Goal: Task Accomplishment & Management: Manage account settings

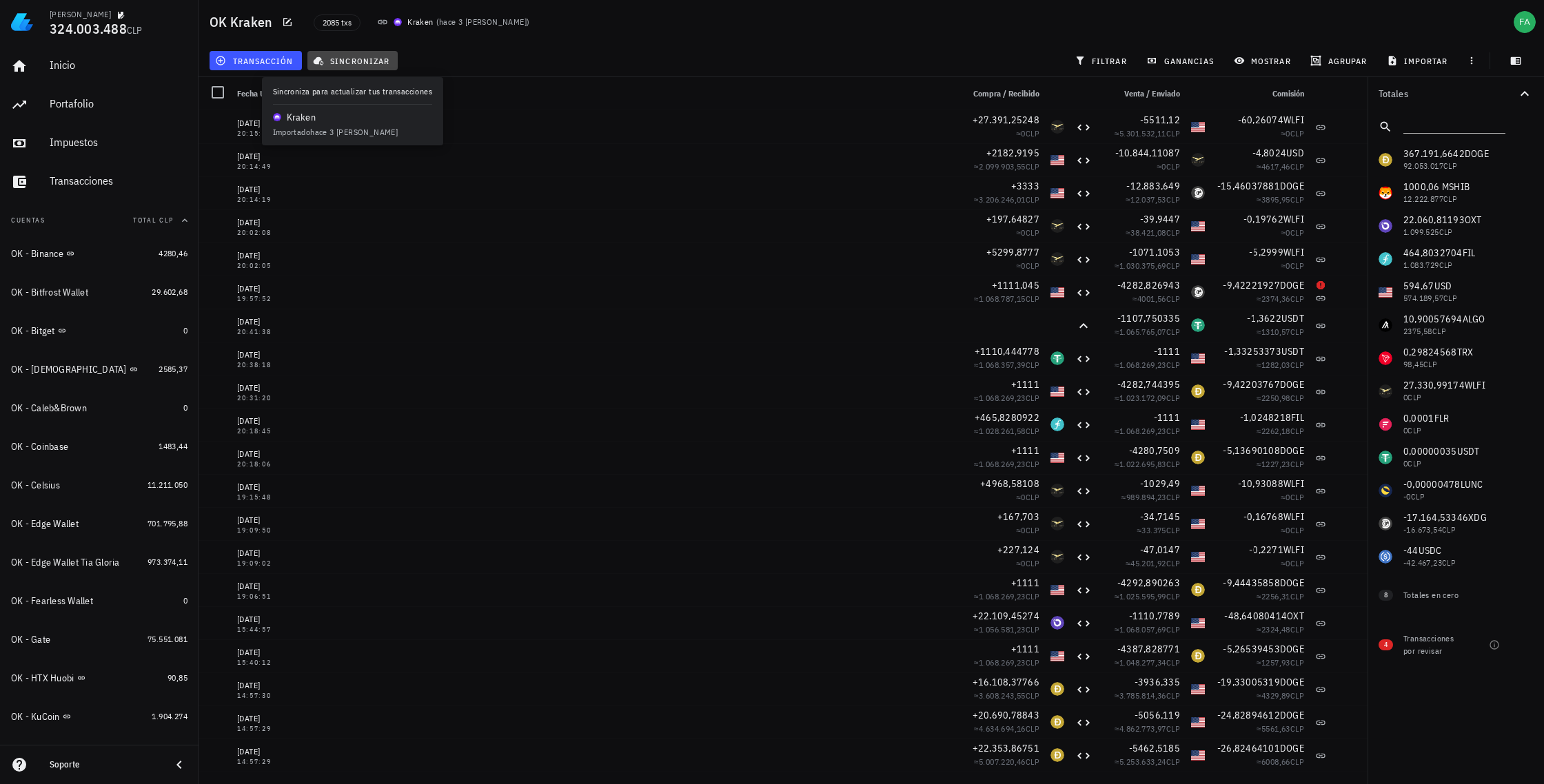
click at [346, 56] on span "sincronizar" at bounding box center [352, 60] width 73 height 11
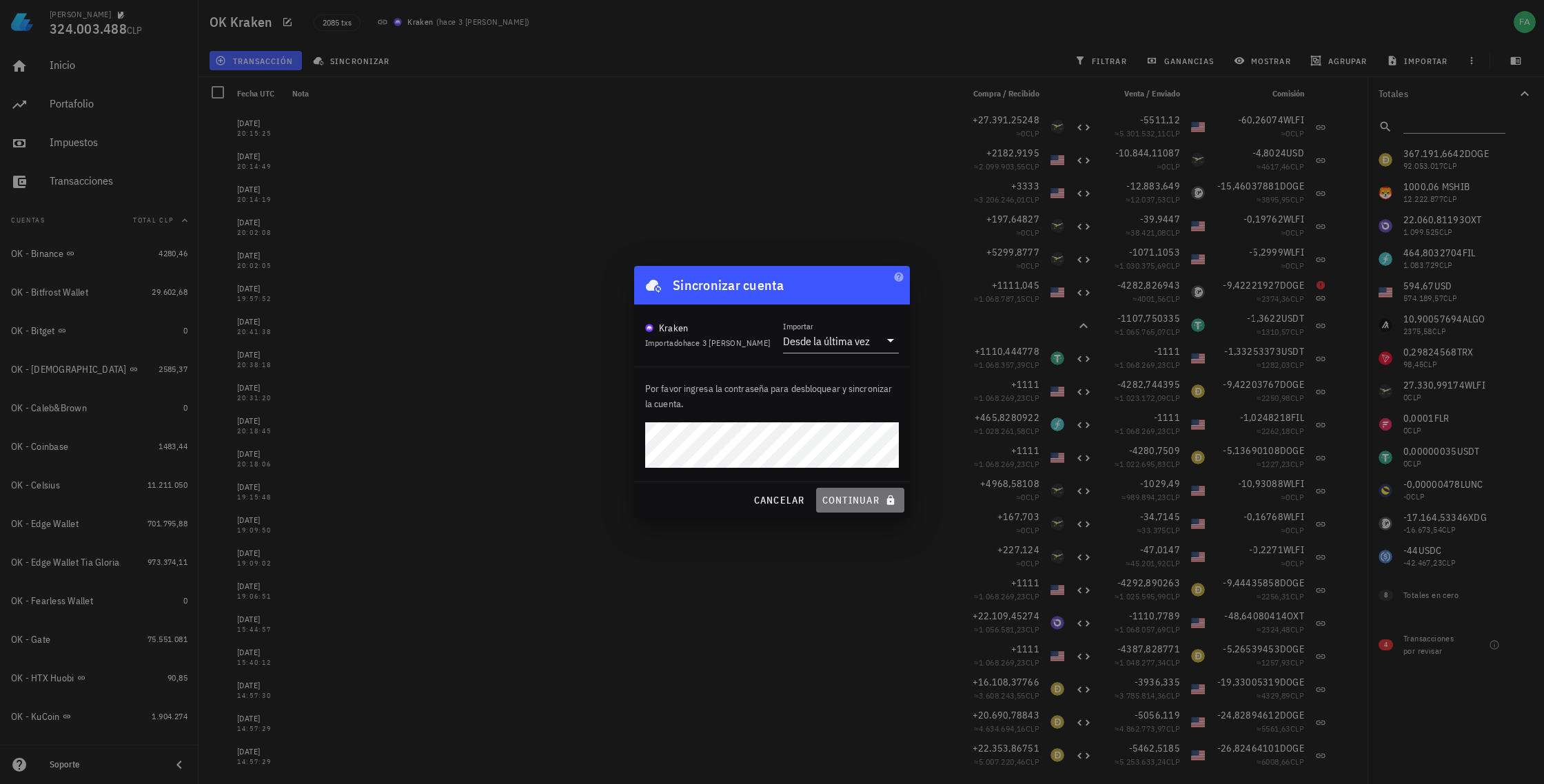
drag, startPoint x: 834, startPoint y: 502, endPoint x: 889, endPoint y: 424, distance: 95.4
click at [834, 502] on span "continuar" at bounding box center [860, 500] width 77 height 13
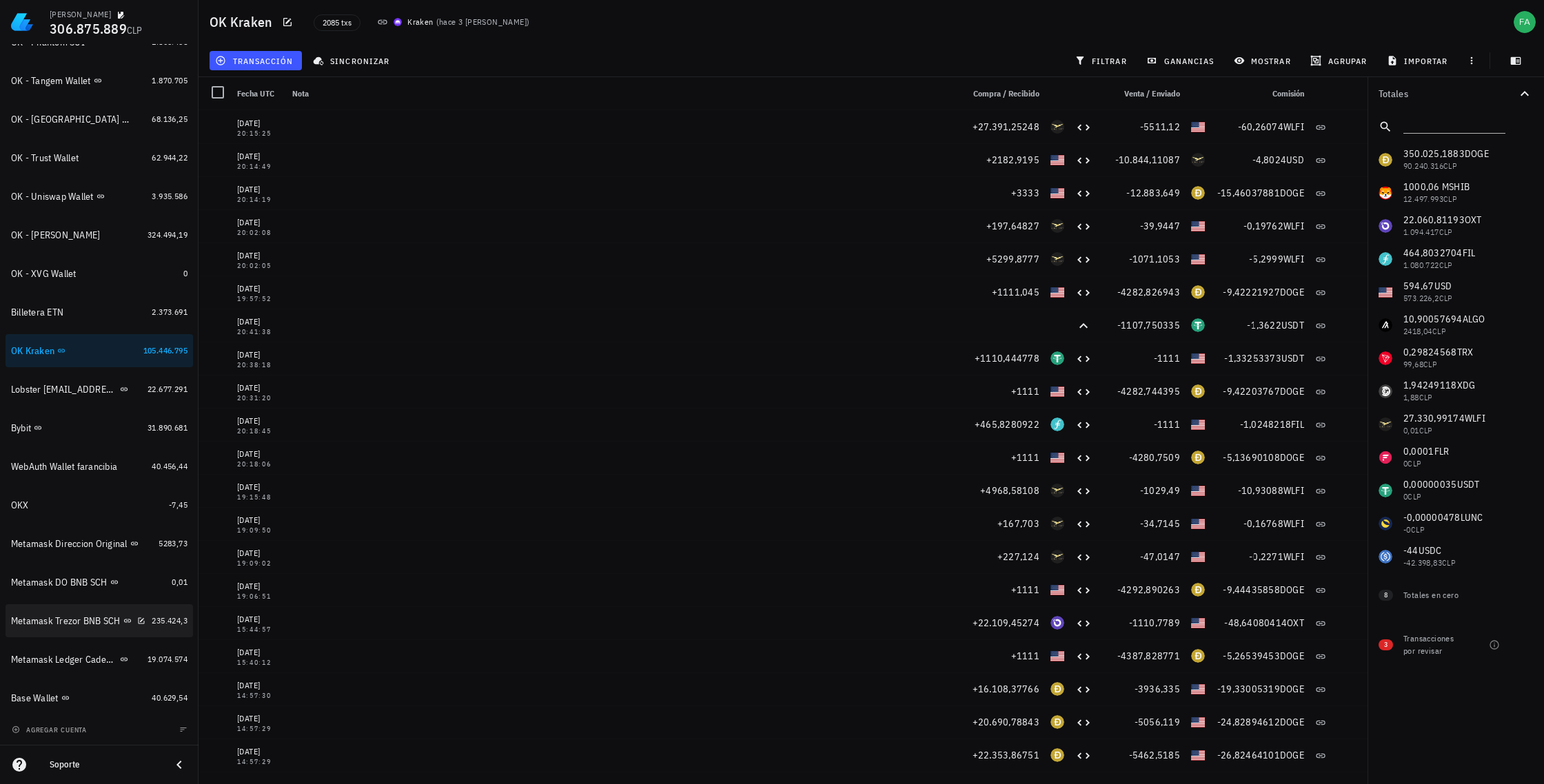
scroll to position [867, 0]
click at [77, 626] on div "Metamask Trezor BNB SCH" at bounding box center [66, 622] width 110 height 12
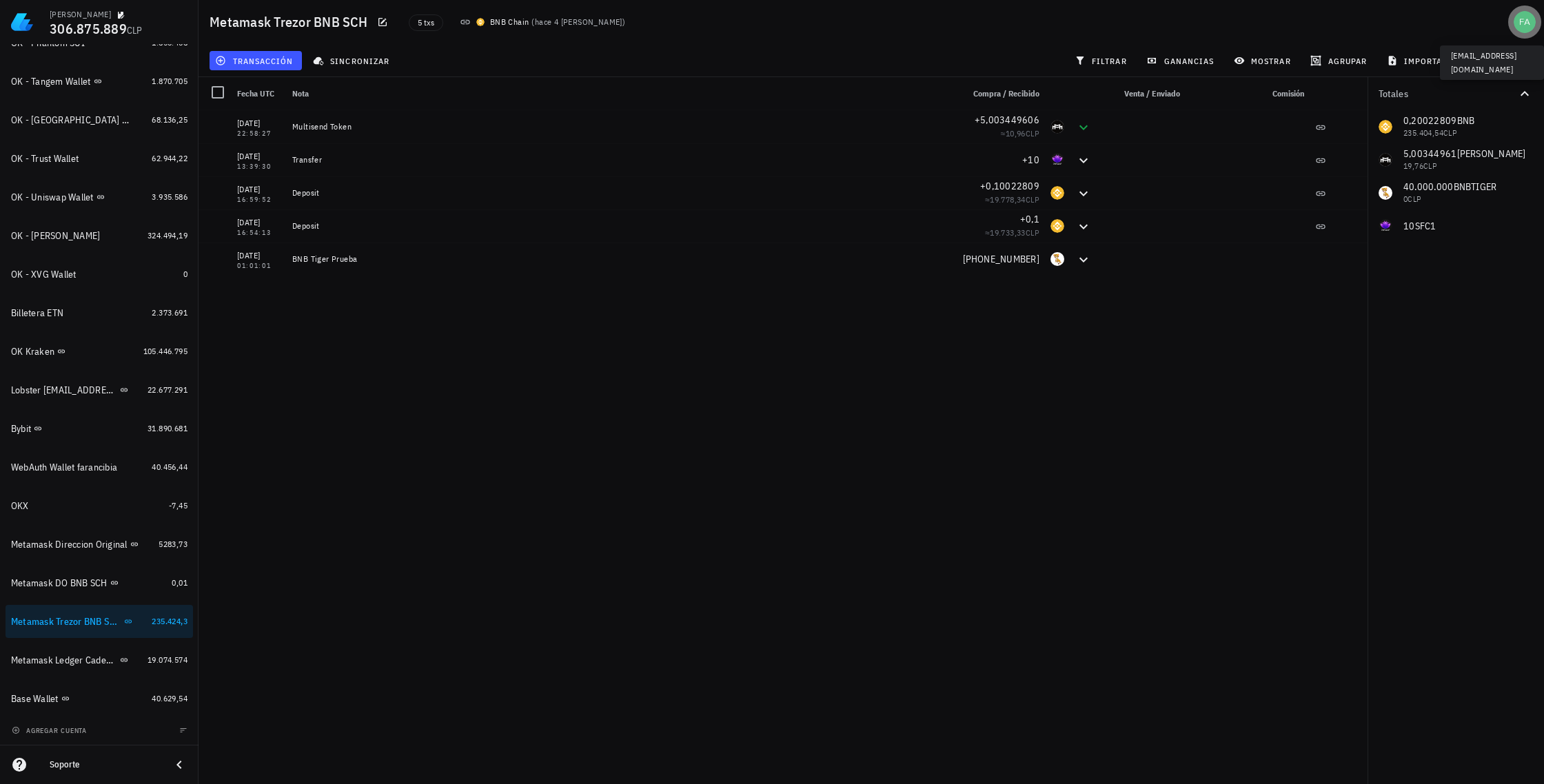
click at [1520, 21] on div "avatar" at bounding box center [1525, 22] width 22 height 22
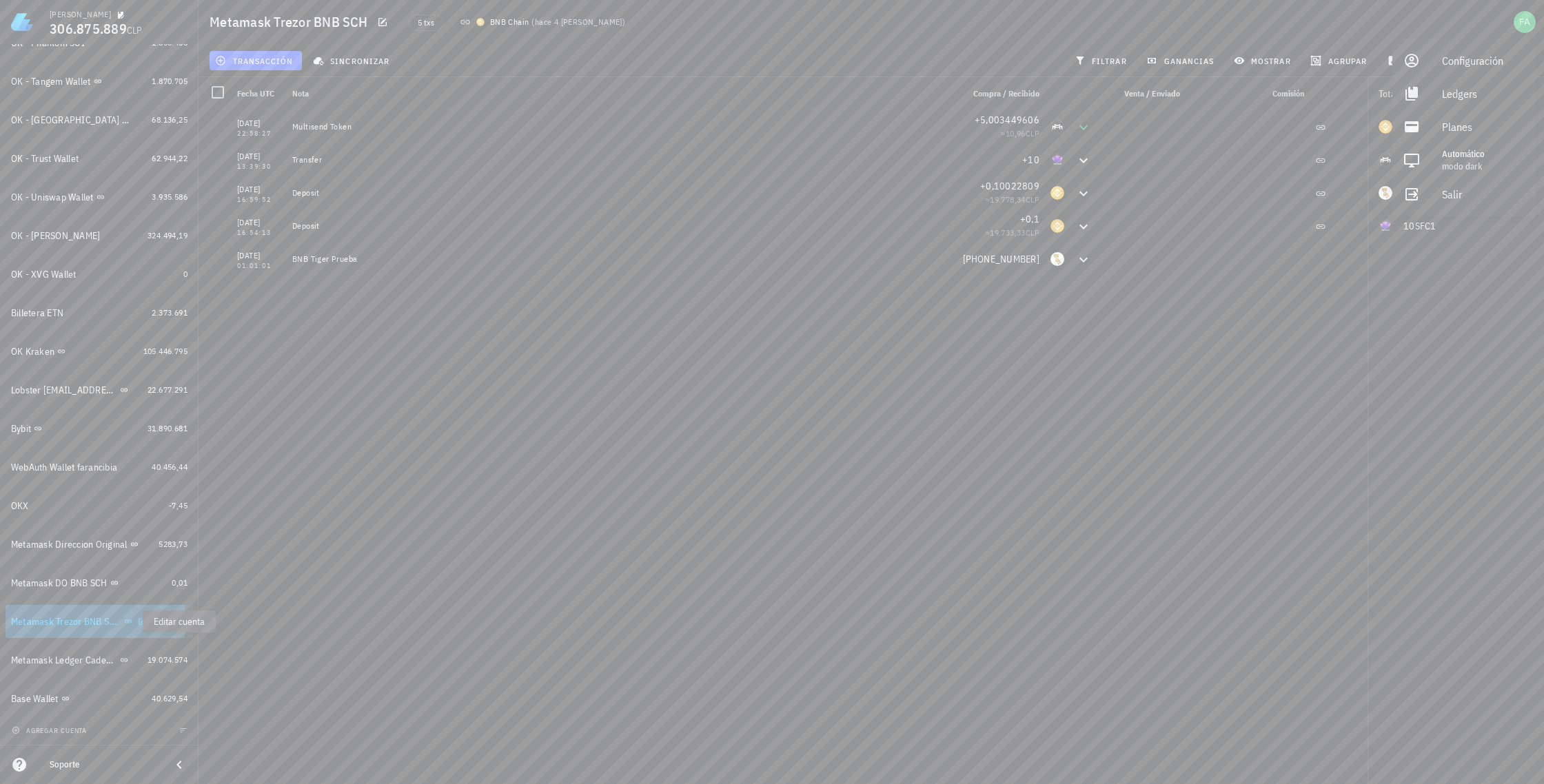
click at [138, 622] on icon "button" at bounding box center [142, 621] width 8 height 8
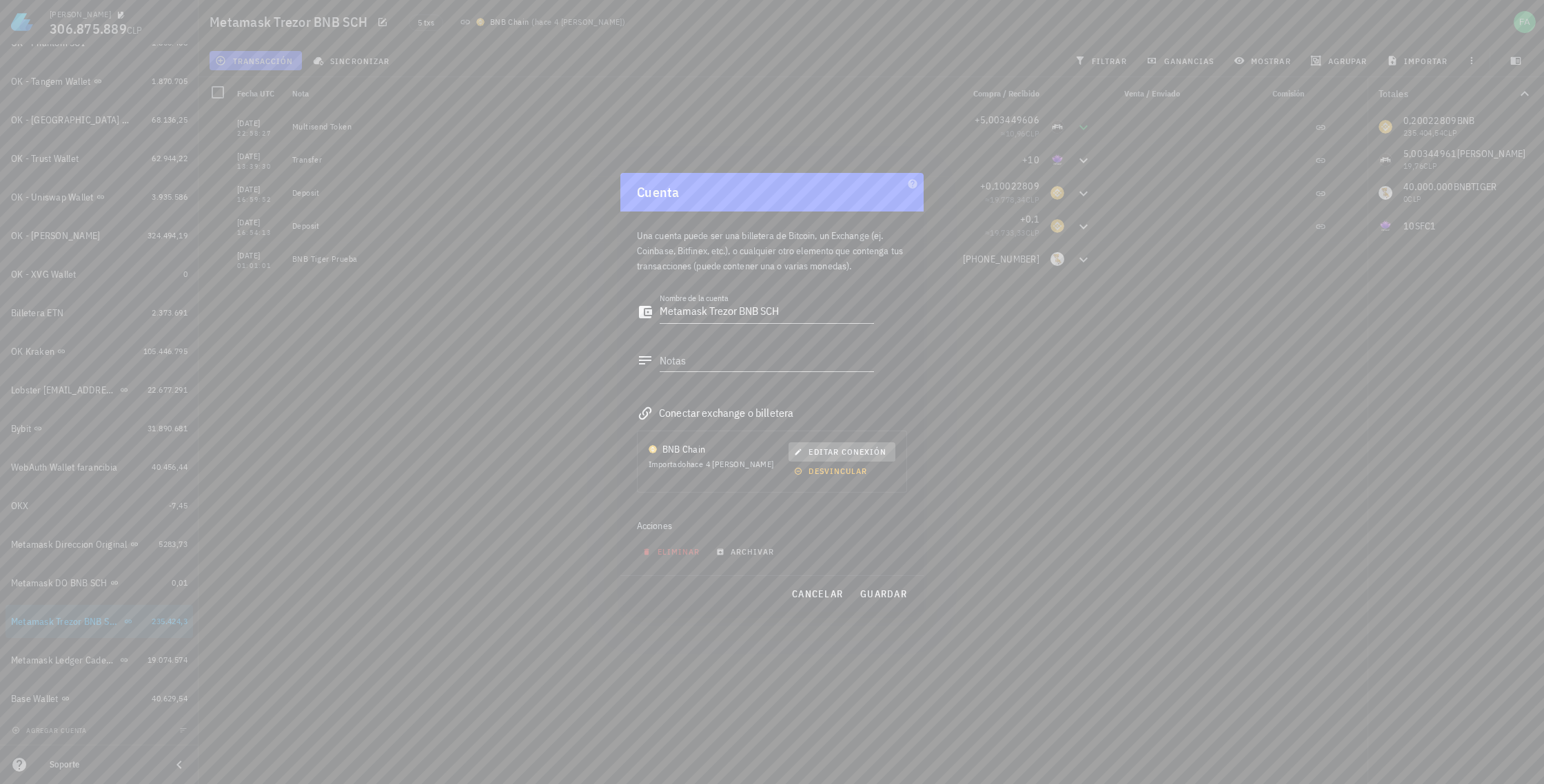
click at [821, 449] on span "editar conexión" at bounding box center [841, 452] width 90 height 10
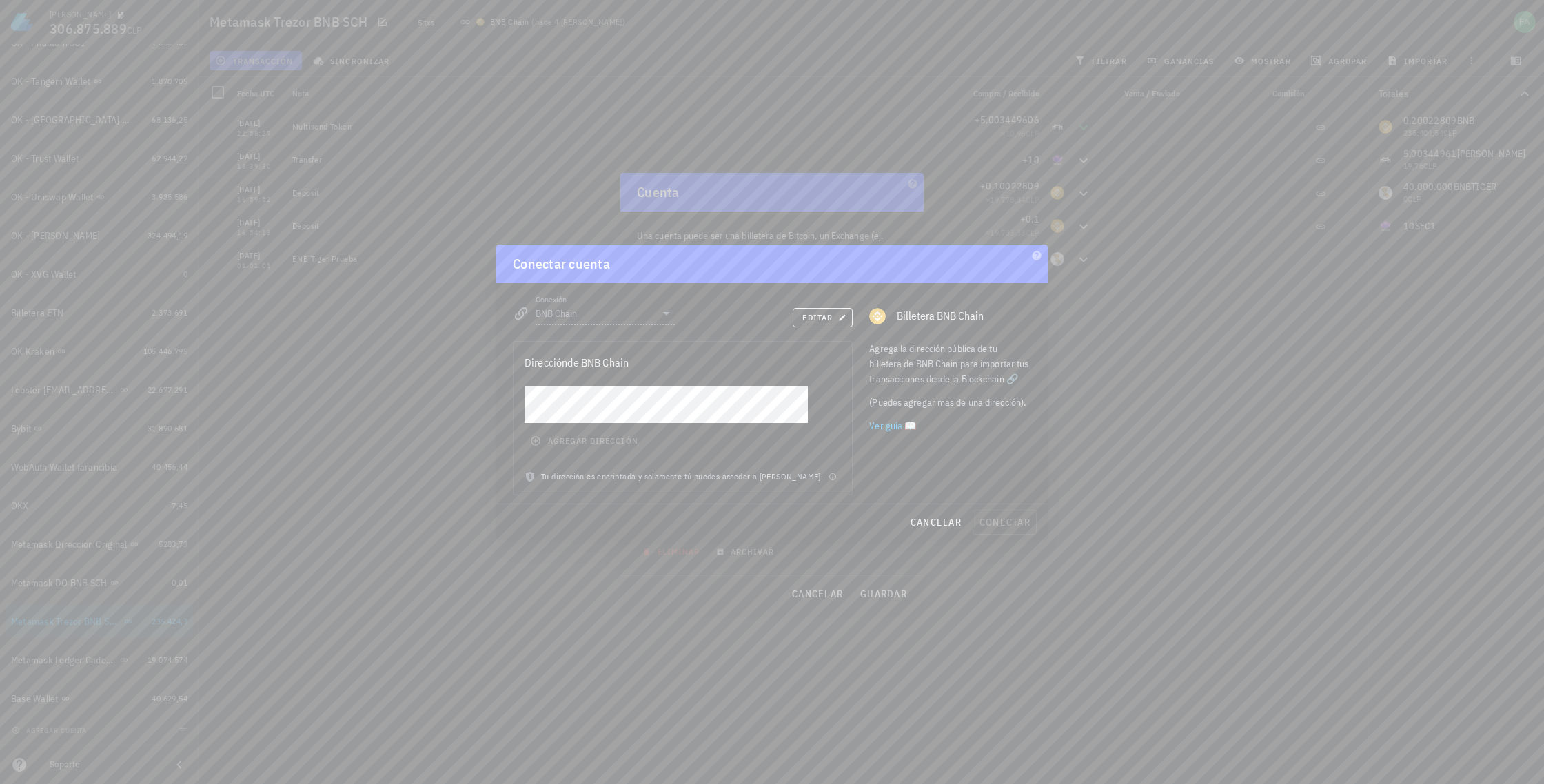
click at [517, 394] on div "agregar dirección" at bounding box center [683, 428] width 339 height 84
click at [932, 525] on span "cancelar" at bounding box center [935, 522] width 52 height 13
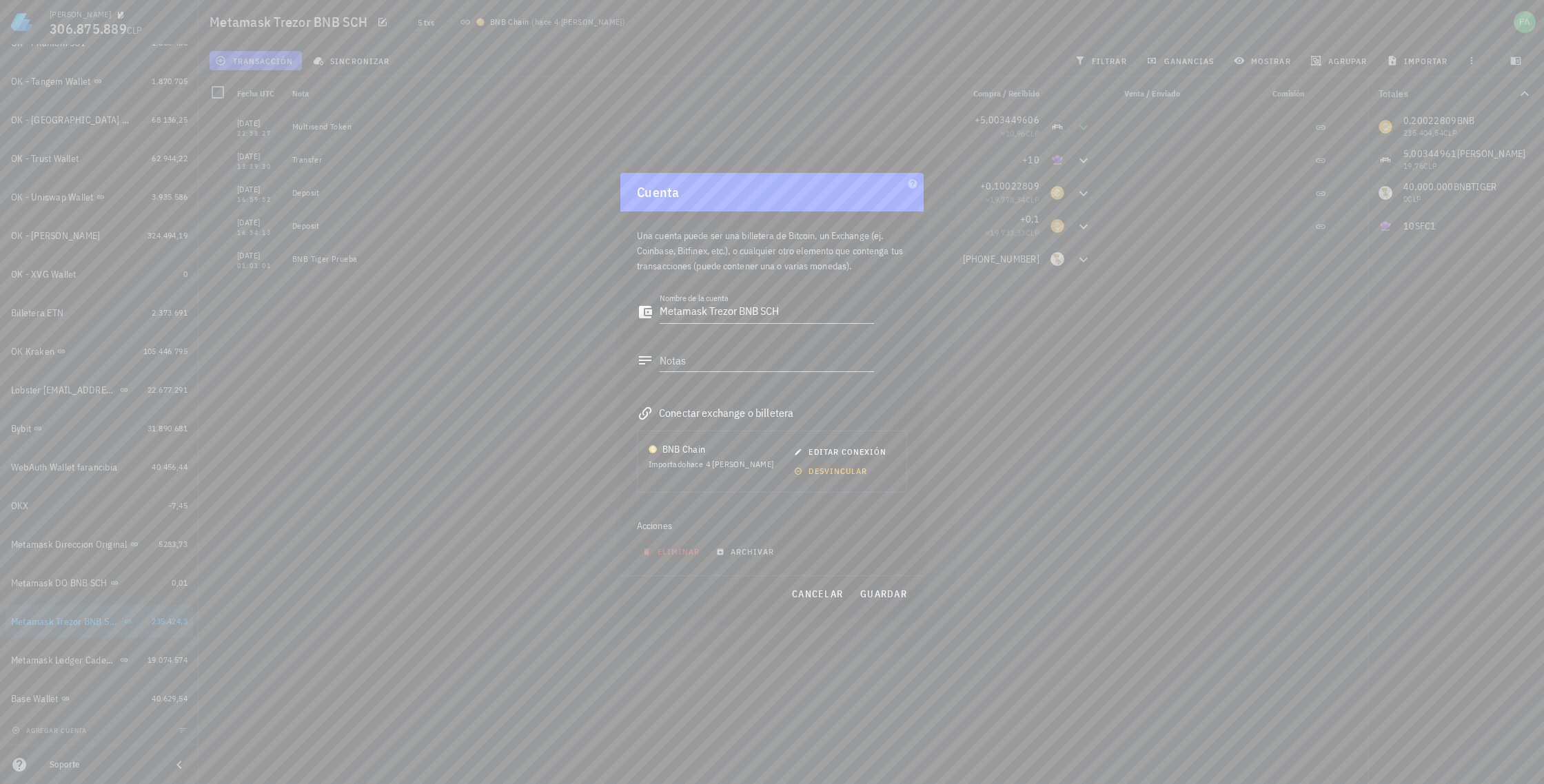
click at [69, 585] on div at bounding box center [772, 392] width 1544 height 784
click at [69, 585] on div at bounding box center [772, 392] width 1544 height 784
click at [70, 545] on div at bounding box center [772, 392] width 1544 height 784
click at [818, 597] on span "cancelar" at bounding box center [817, 594] width 52 height 13
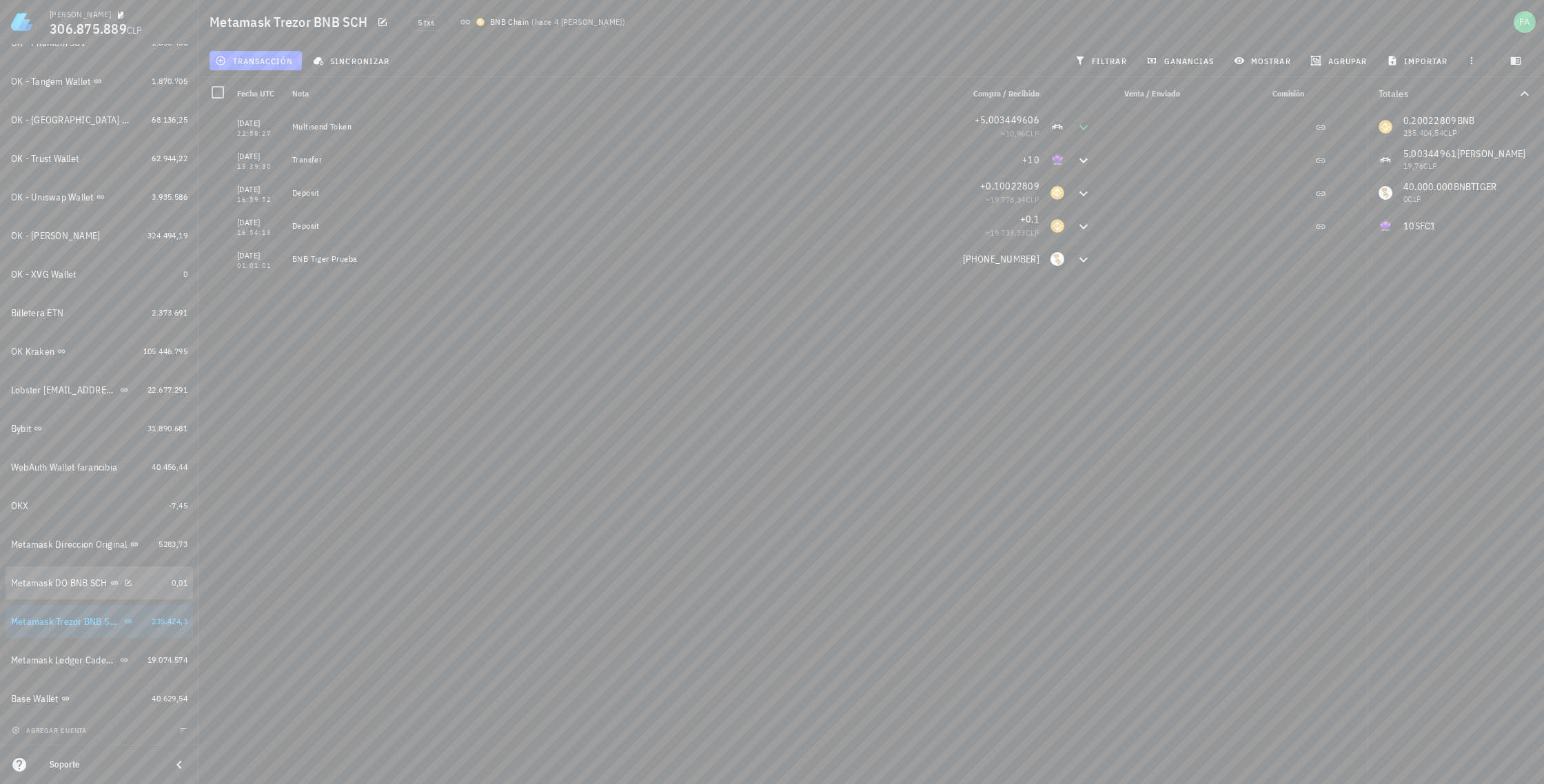
click at [104, 580] on div "Metamask DO BNB SCH" at bounding box center [59, 583] width 96 height 12
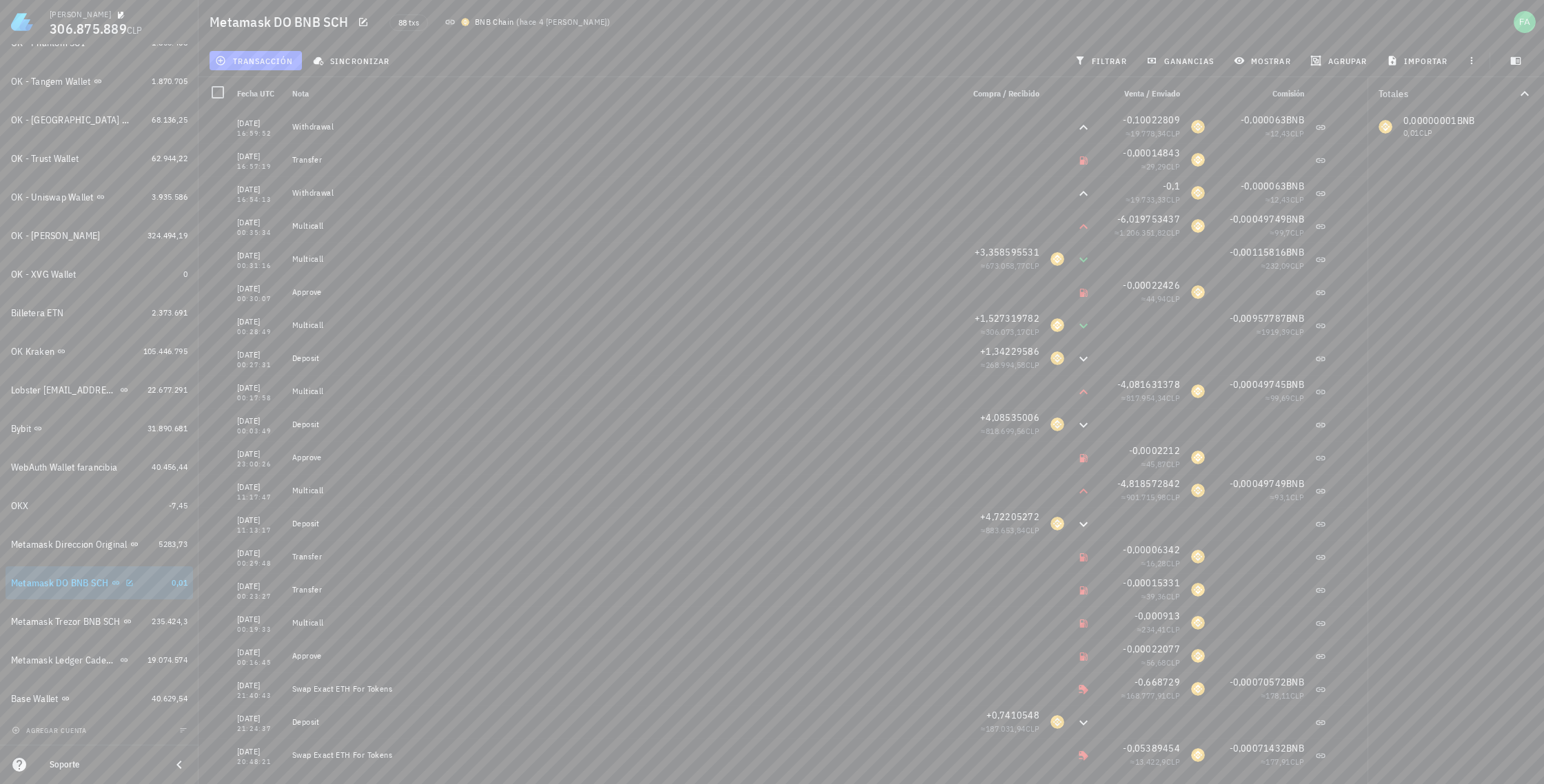
click at [80, 577] on div "Metamask DO BNB SCH" at bounding box center [60, 583] width 98 height 12
click at [64, 625] on div "Metamask Trezor BNB SCH" at bounding box center [66, 622] width 110 height 12
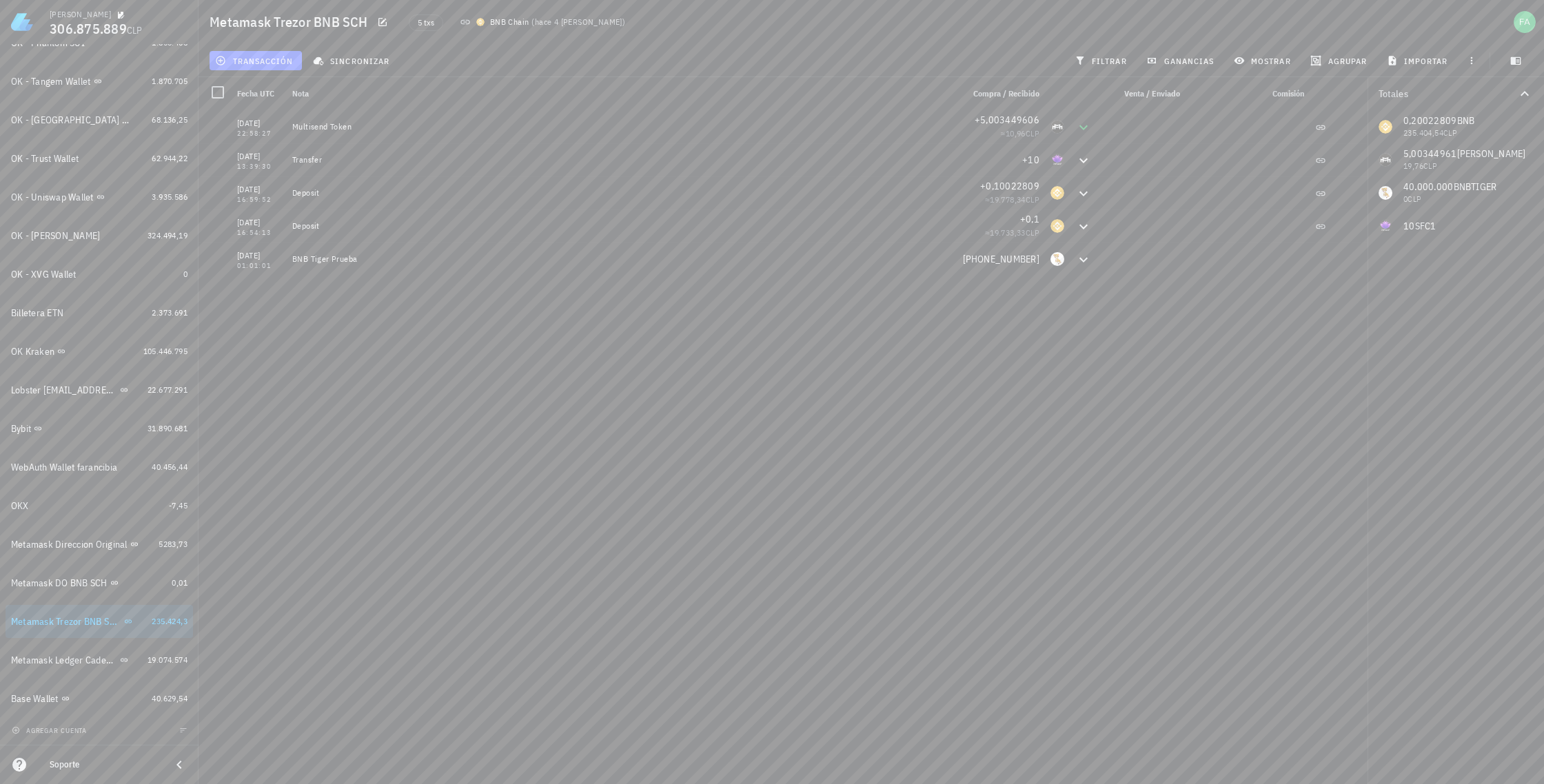
click at [463, 24] on icon at bounding box center [465, 22] width 9 height 5
click at [1321, 129] on icon at bounding box center [1320, 127] width 11 height 11
click at [1293, 113] on div at bounding box center [1260, 127] width 99 height 33
click at [1320, 130] on icon at bounding box center [1320, 127] width 9 height 5
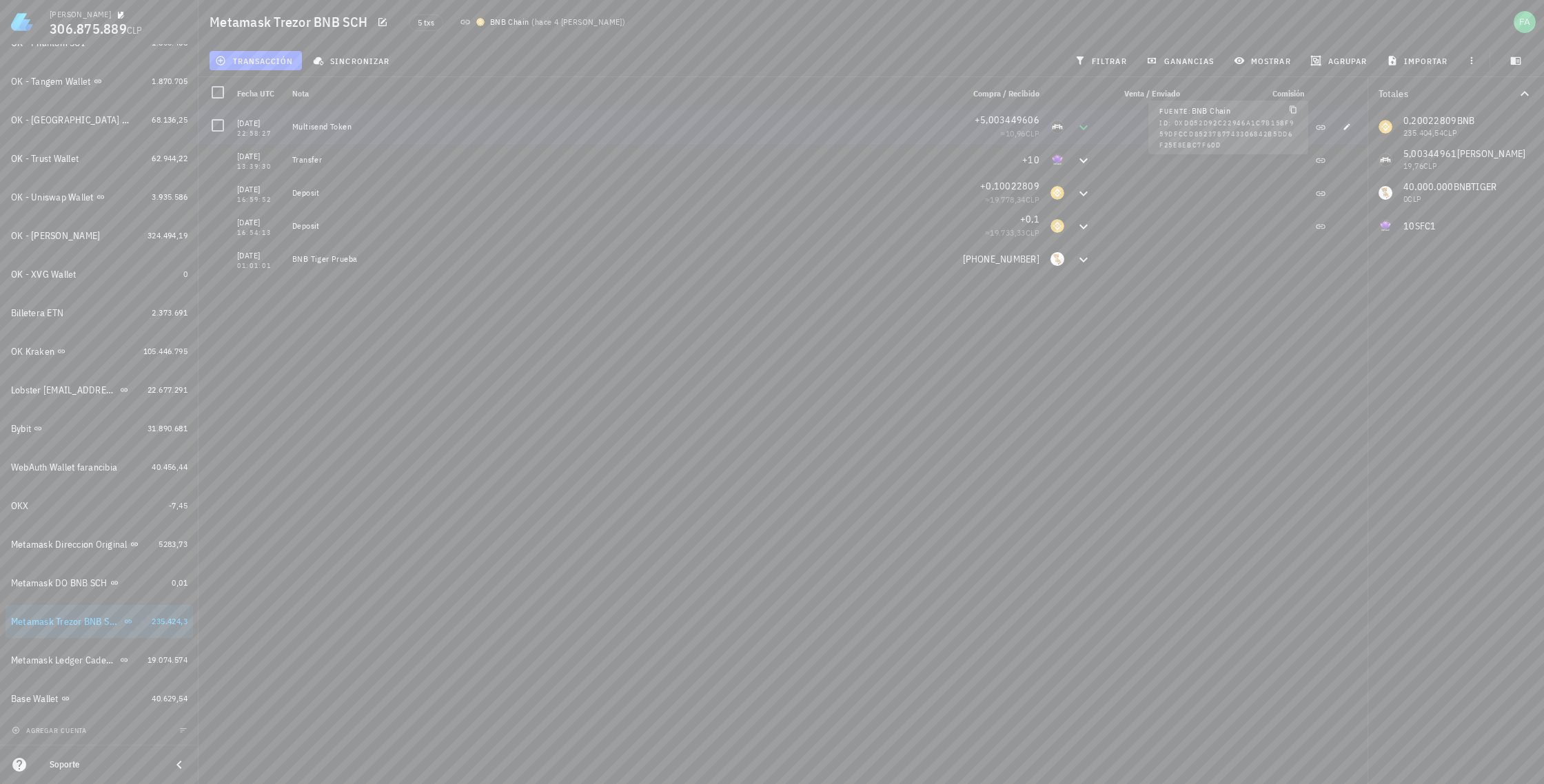
click at [1319, 127] on icon at bounding box center [1320, 127] width 11 height 11
click at [342, 126] on div "Multisend Token" at bounding box center [621, 127] width 659 height 11
click at [1038, 124] on span "+5,003449606" at bounding box center [1007, 119] width 64 height 13
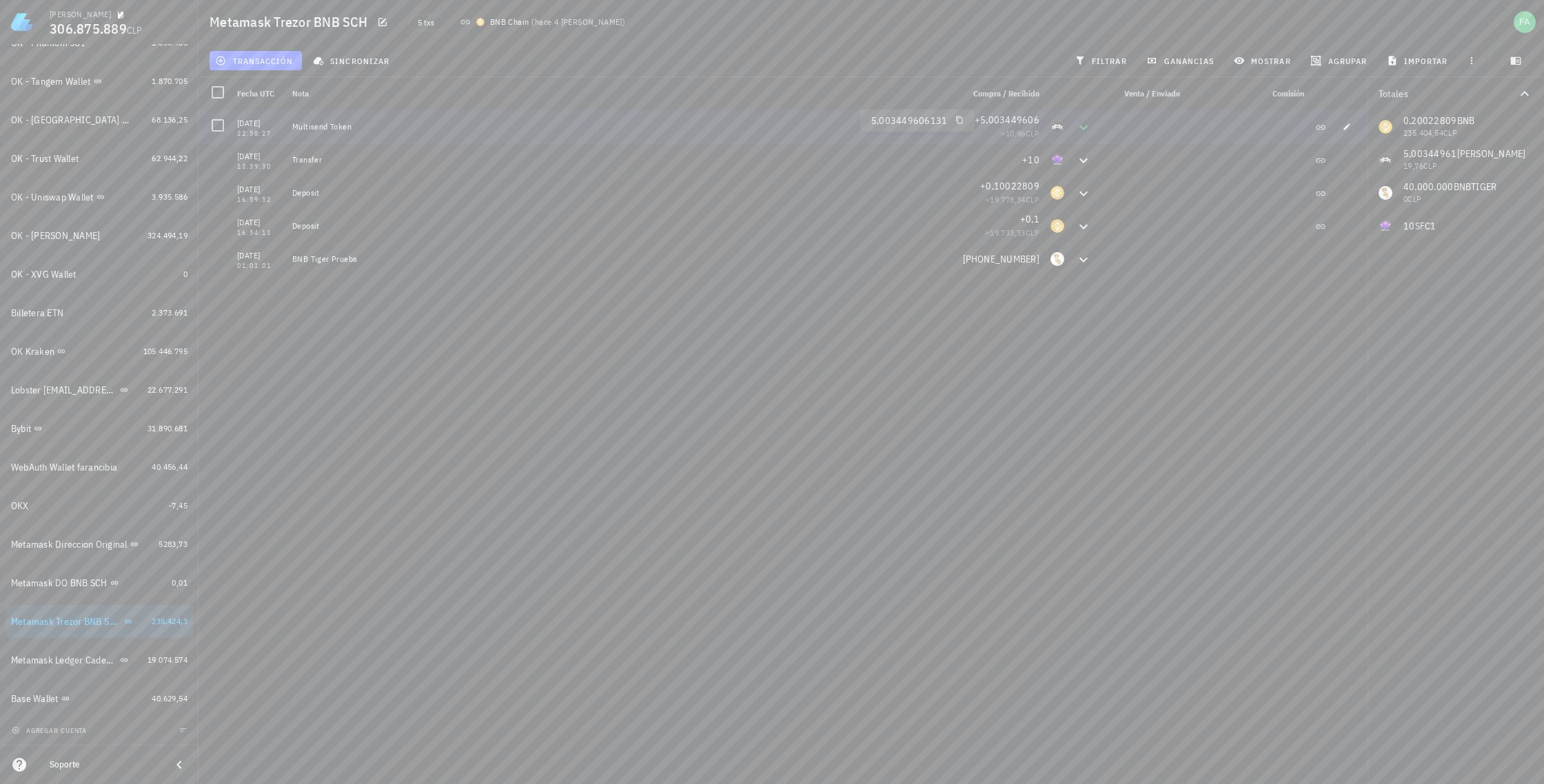
click at [1058, 128] on div "MARCO-icon" at bounding box center [1057, 127] width 14 height 14
click at [1319, 130] on icon at bounding box center [1320, 127] width 11 height 11
click at [1345, 128] on icon "button" at bounding box center [1347, 126] width 6 height 6
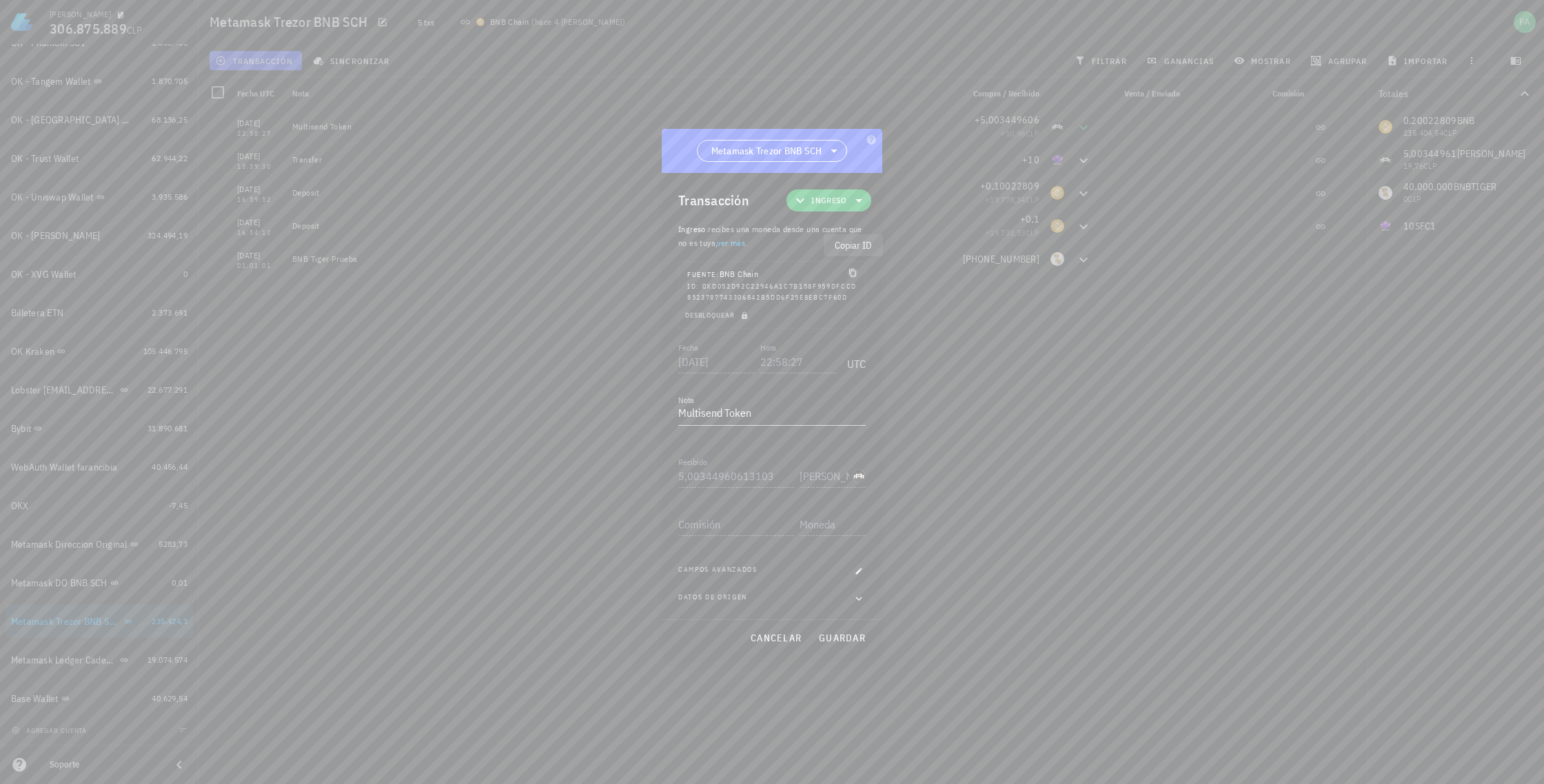
click at [851, 270] on icon "button" at bounding box center [852, 273] width 8 height 8
click at [907, 198] on div at bounding box center [772, 392] width 1544 height 784
click at [770, 644] on span "cancelar" at bounding box center [776, 638] width 52 height 13
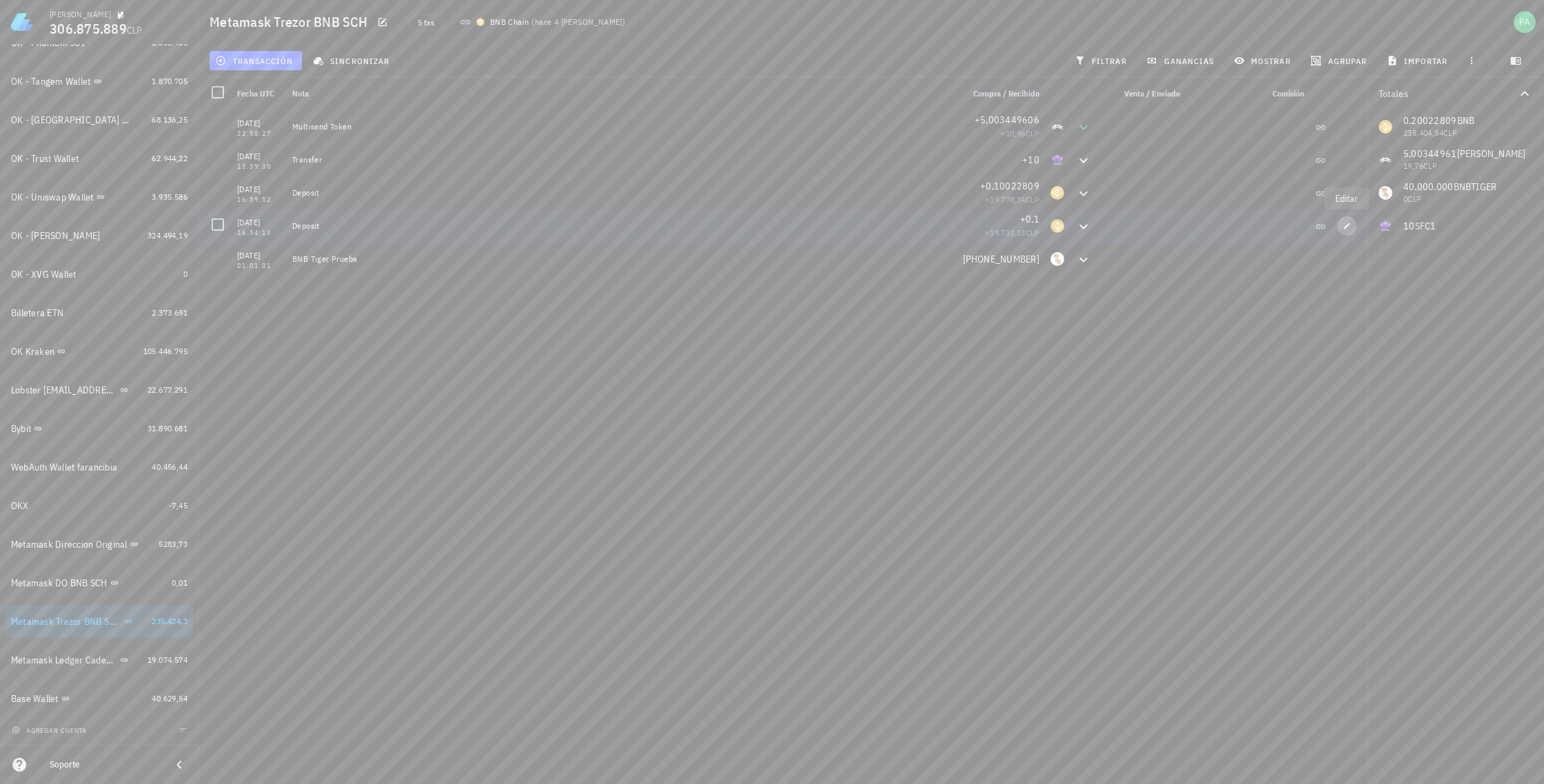
click at [1345, 225] on icon "button" at bounding box center [1346, 225] width 8 height 8
type input "2023-07-27"
type input "16:54:13"
type textarea "Deposit"
type input "0,1"
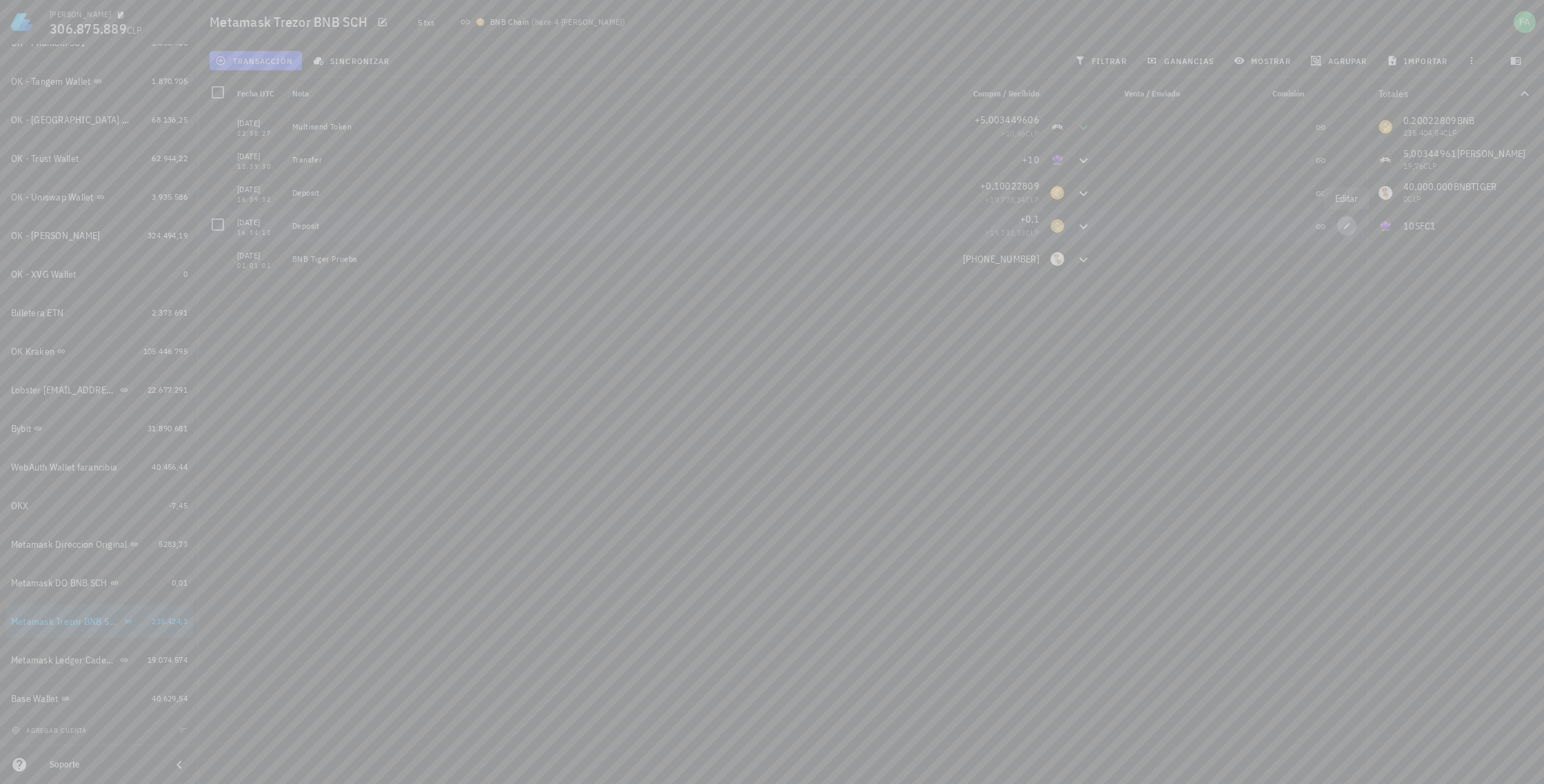
type input "BNB"
click at [850, 282] on icon "button" at bounding box center [852, 286] width 7 height 7
click at [474, 333] on div at bounding box center [772, 392] width 1544 height 784
click at [119, 622] on div at bounding box center [772, 392] width 1544 height 784
click at [119, 622] on div at bounding box center [772, 392] width 1544 height 784
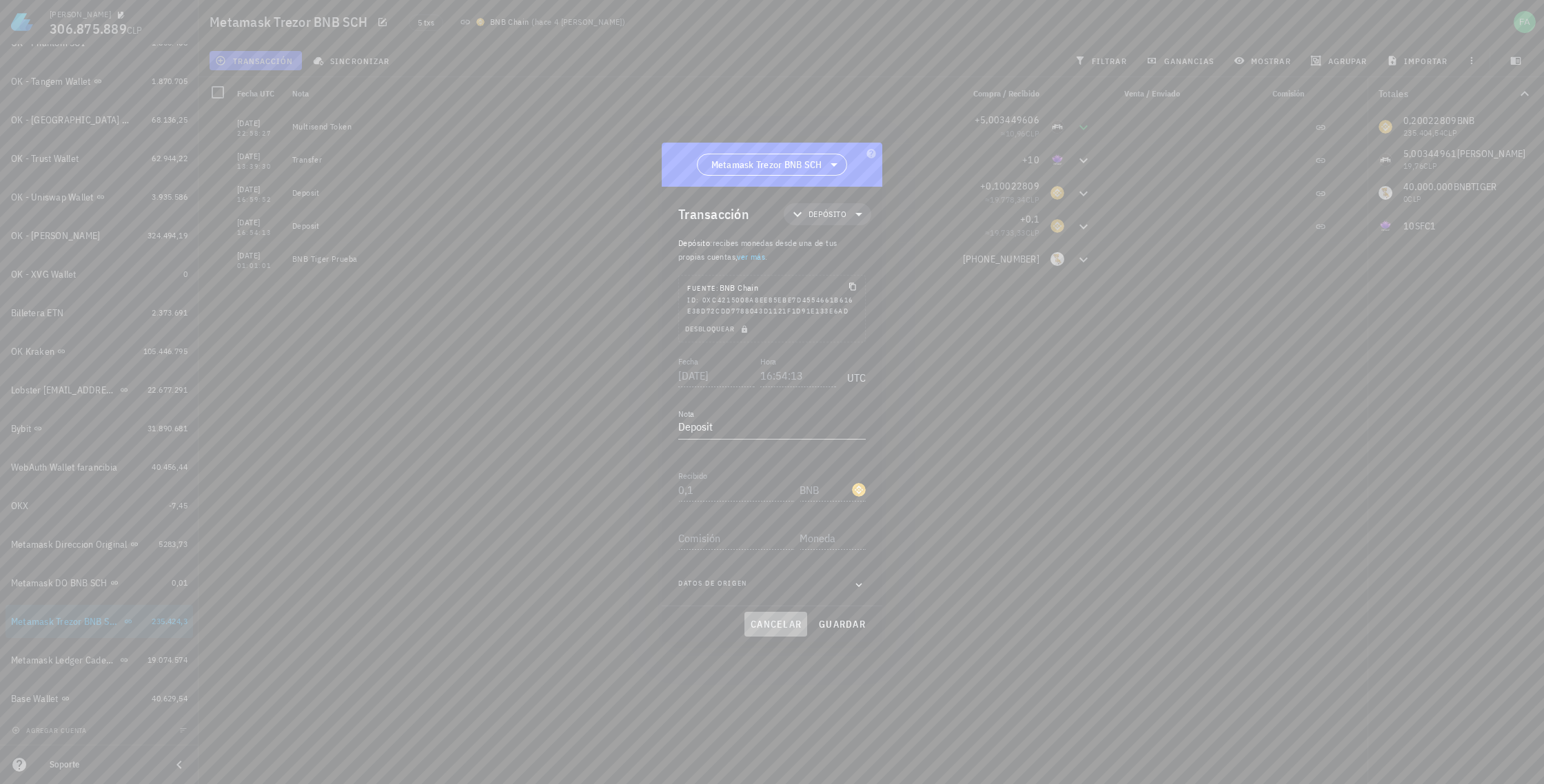
click at [749, 634] on button "cancelar" at bounding box center [775, 624] width 63 height 24
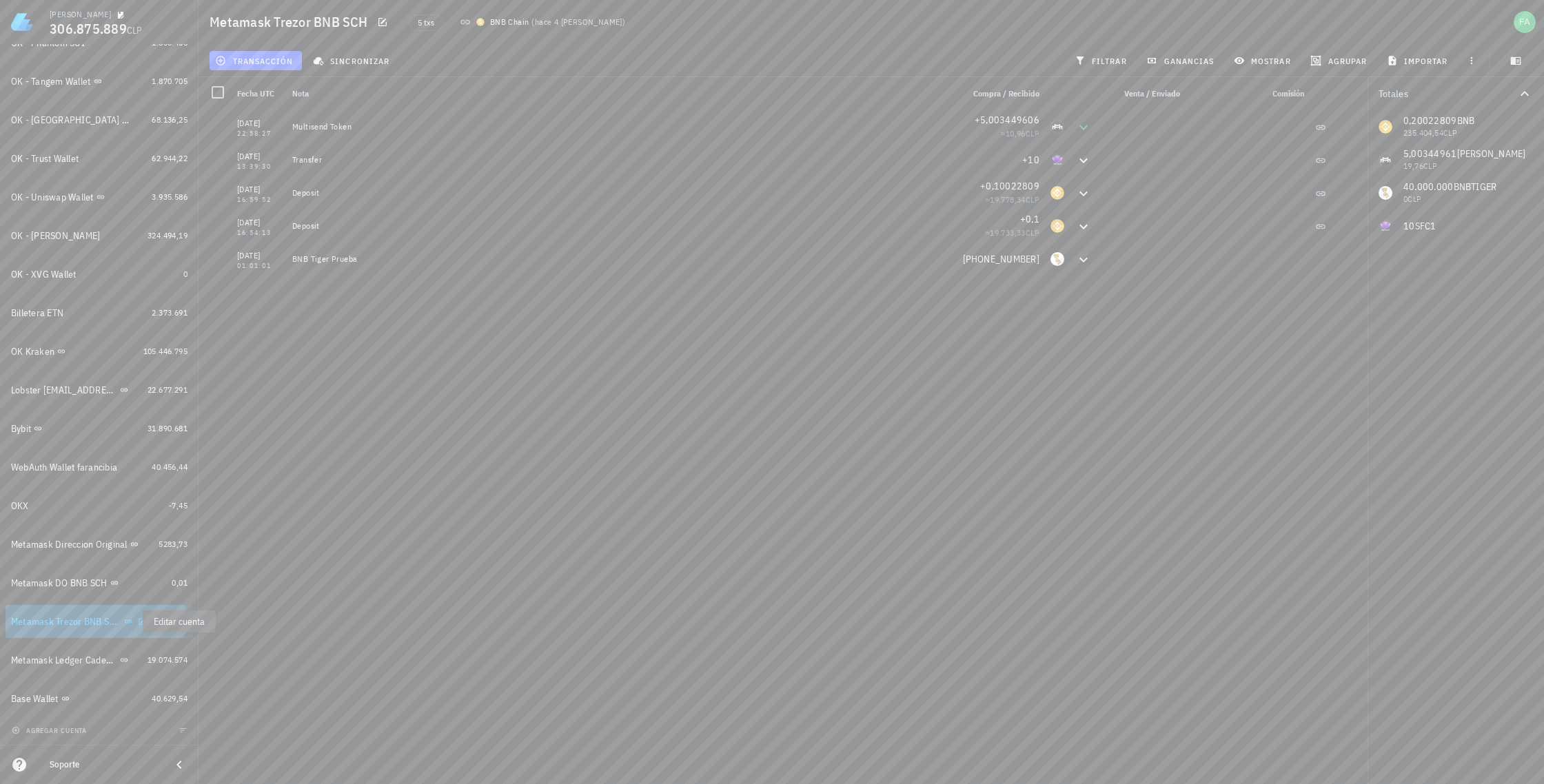
click at [139, 622] on icon "button" at bounding box center [142, 621] width 6 height 6
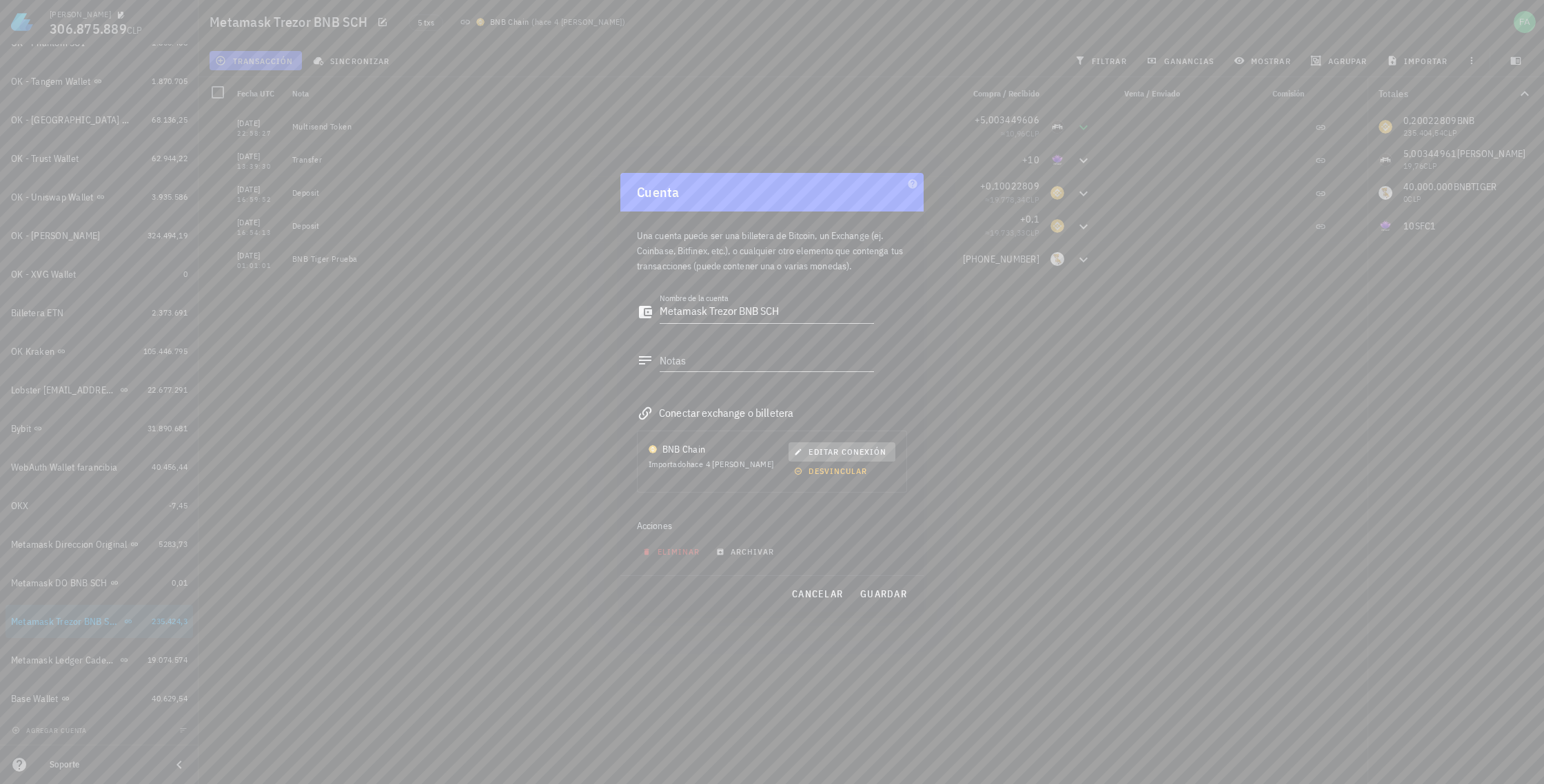
click at [859, 449] on span "editar conexión" at bounding box center [841, 452] width 90 height 10
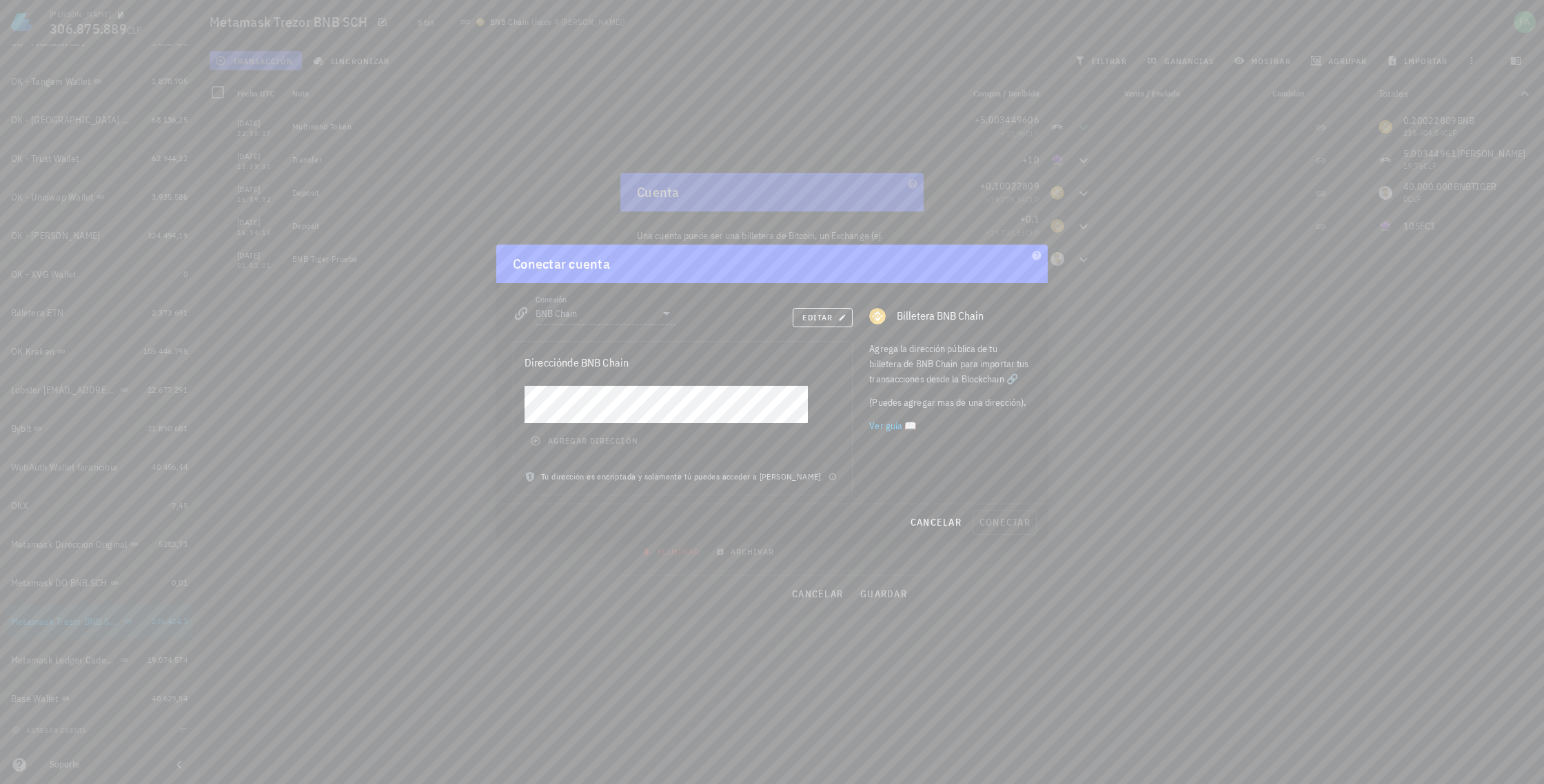
click at [815, 593] on div at bounding box center [772, 392] width 1544 height 784
click at [938, 524] on span "cancelar" at bounding box center [935, 522] width 52 height 13
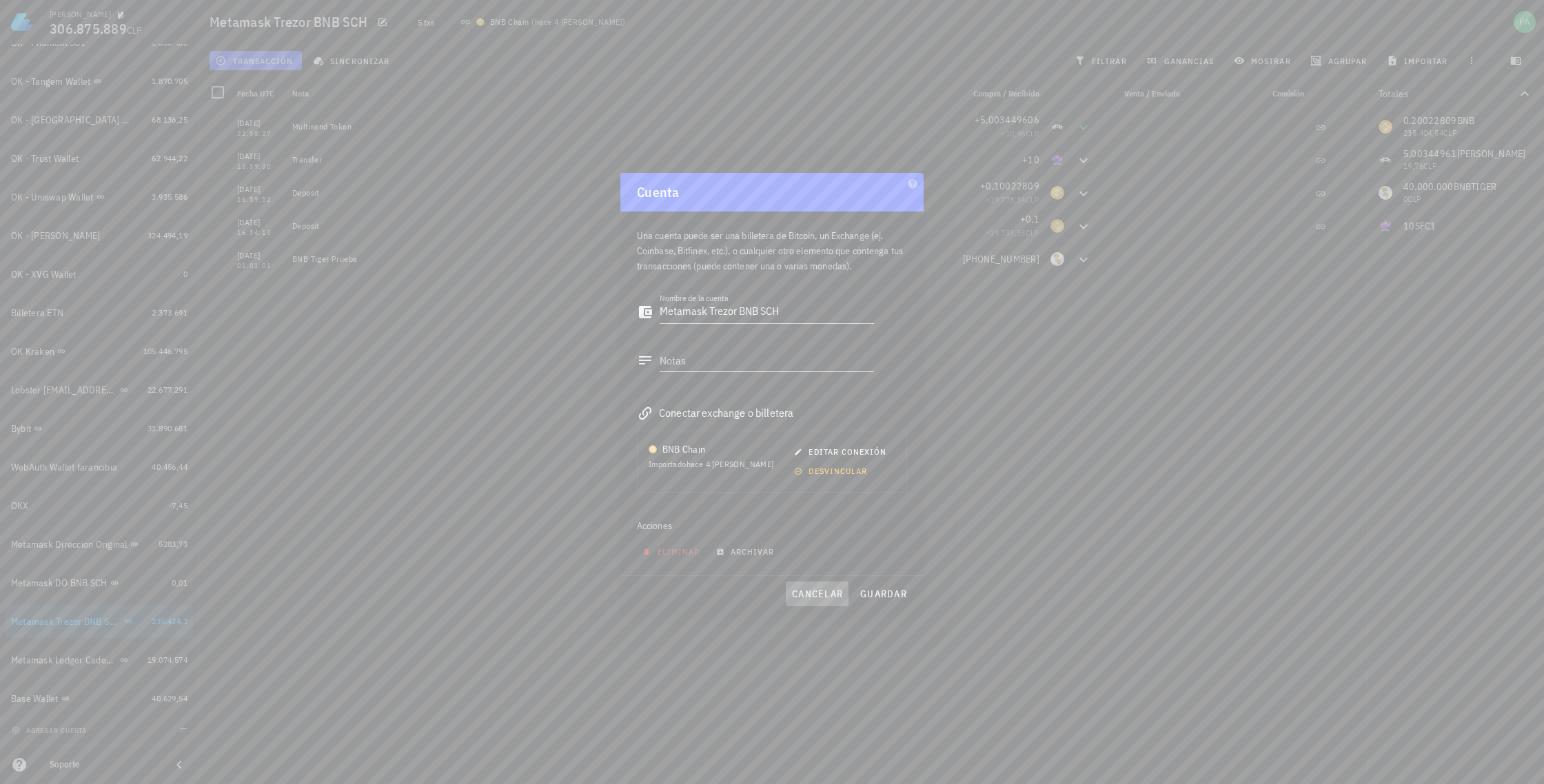
click at [827, 591] on span "cancelar" at bounding box center [817, 594] width 52 height 13
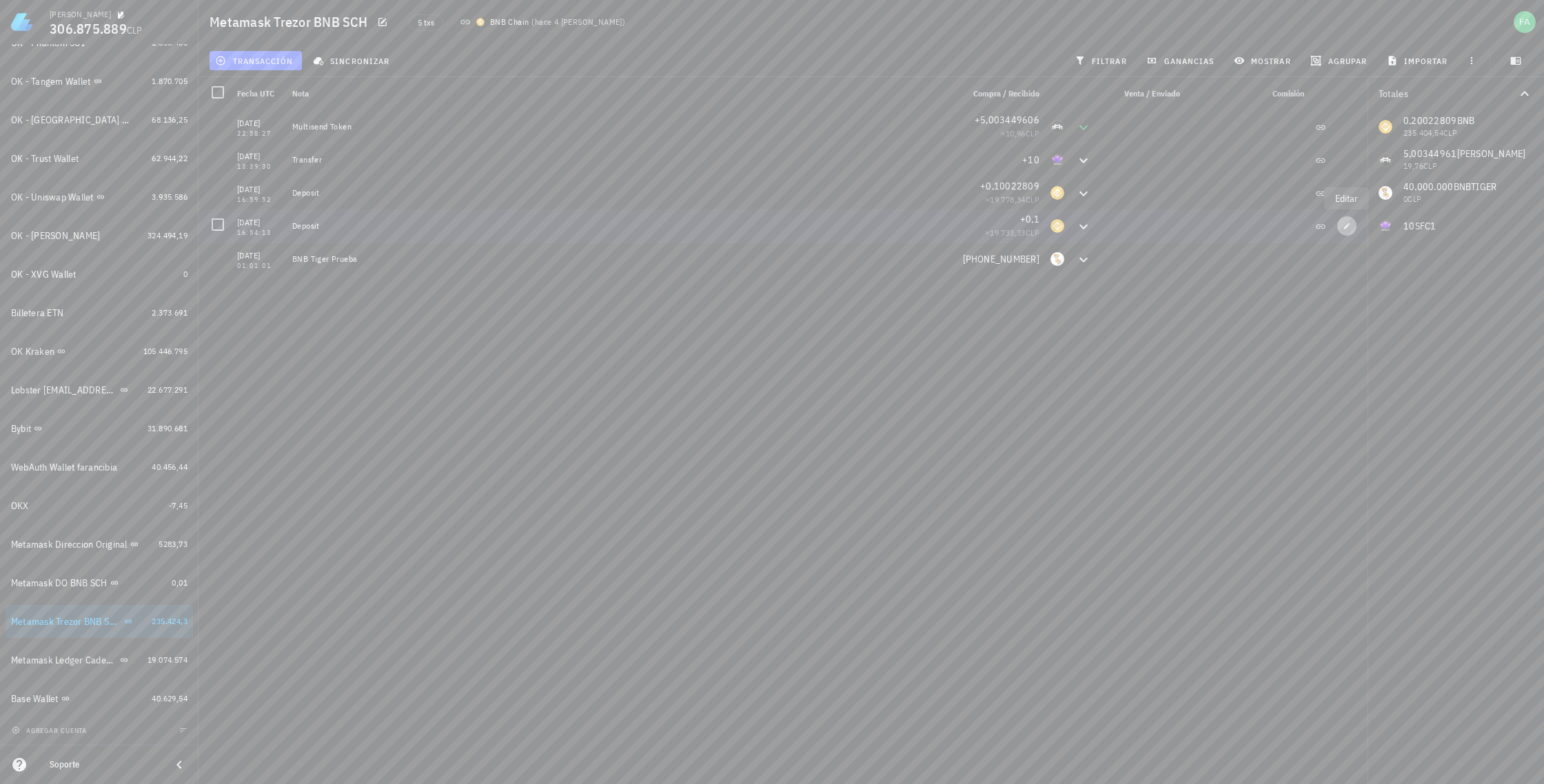
click at [1345, 230] on icon "button" at bounding box center [1346, 225] width 8 height 8
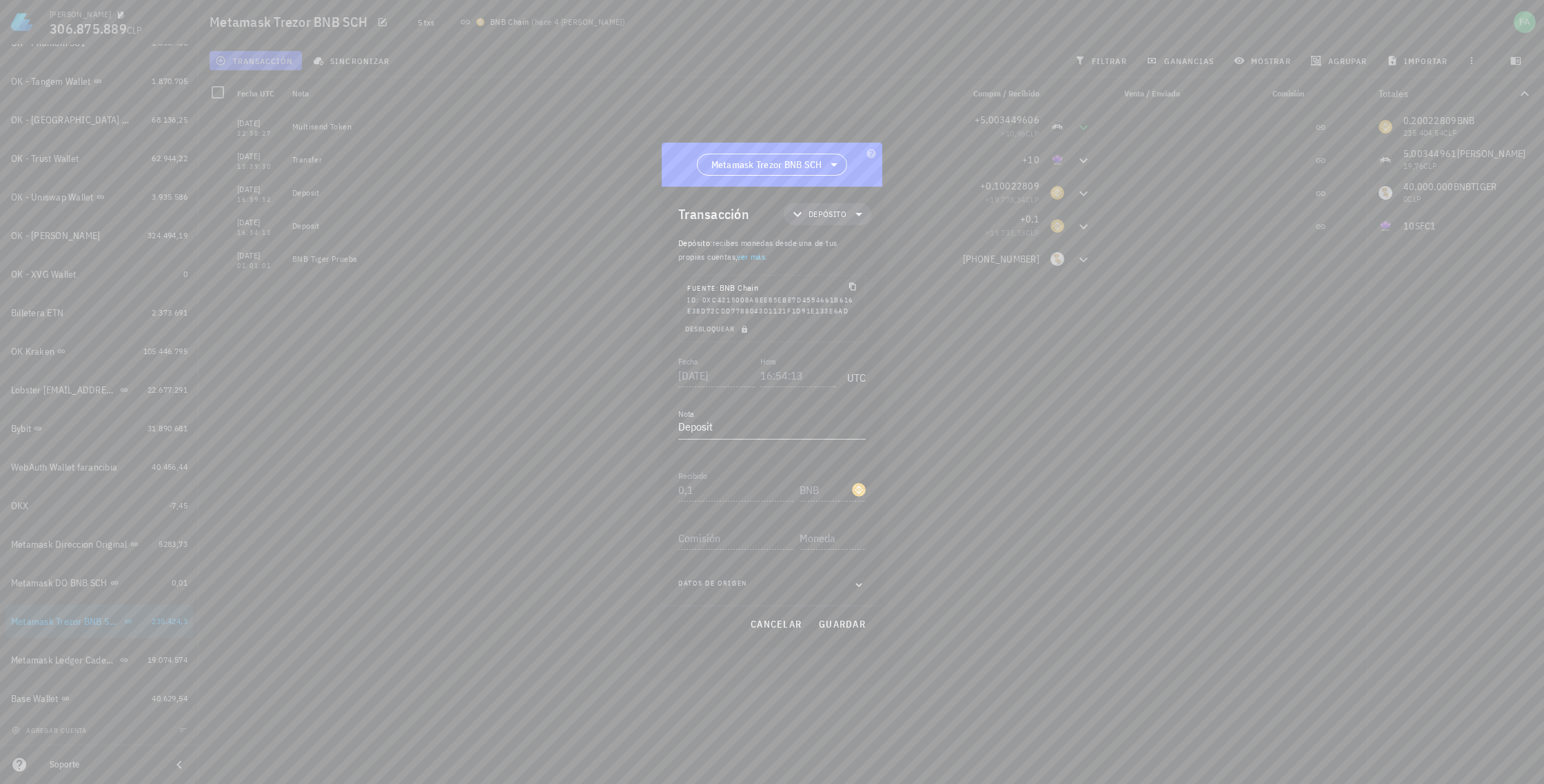
click at [1323, 219] on div at bounding box center [772, 392] width 1544 height 784
drag, startPoint x: 783, startPoint y: 625, endPoint x: 791, endPoint y: 615, distance: 12.8
click at [783, 625] on span "cancelar" at bounding box center [776, 624] width 52 height 13
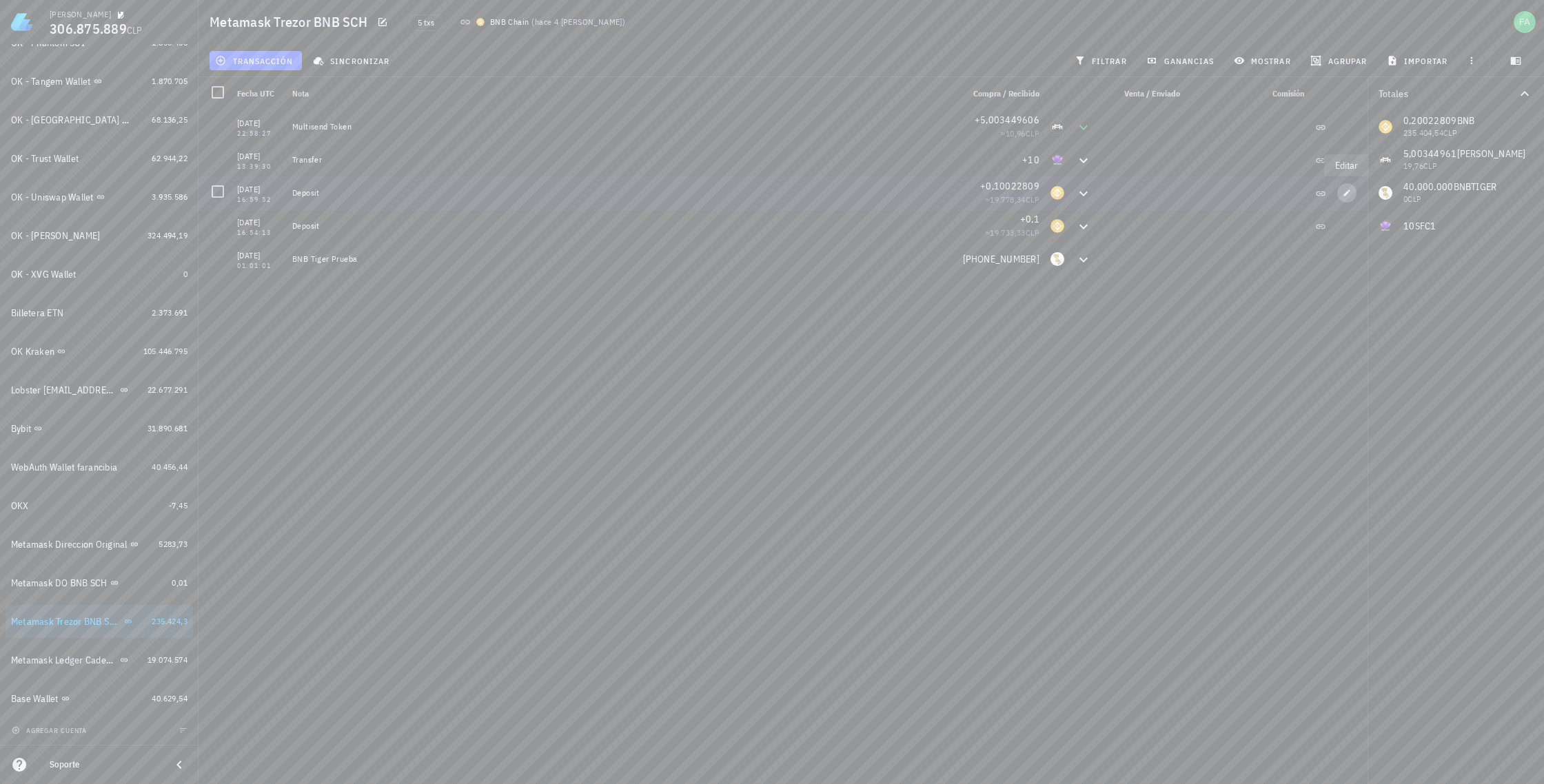
click at [1350, 191] on icon "button" at bounding box center [1346, 193] width 8 height 8
type input "16:59:52"
type input "0,100228088"
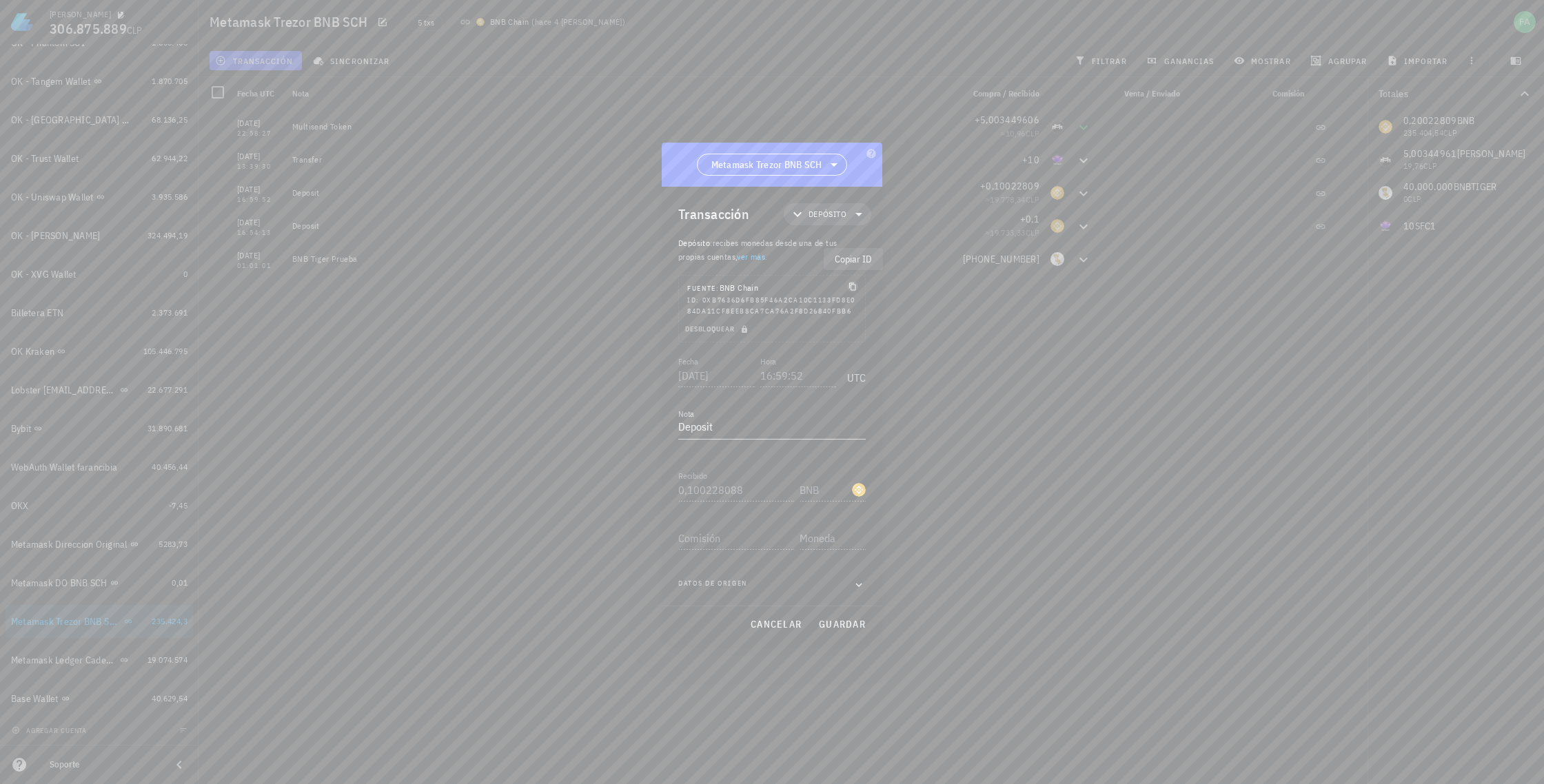
click at [852, 282] on icon "button" at bounding box center [852, 286] width 8 height 8
click at [859, 213] on icon at bounding box center [858, 214] width 7 height 4
click at [918, 183] on div at bounding box center [772, 392] width 1544 height 784
drag, startPoint x: 778, startPoint y: 630, endPoint x: 852, endPoint y: 587, distance: 85.6
click at [778, 629] on span "cancelar" at bounding box center [776, 624] width 52 height 13
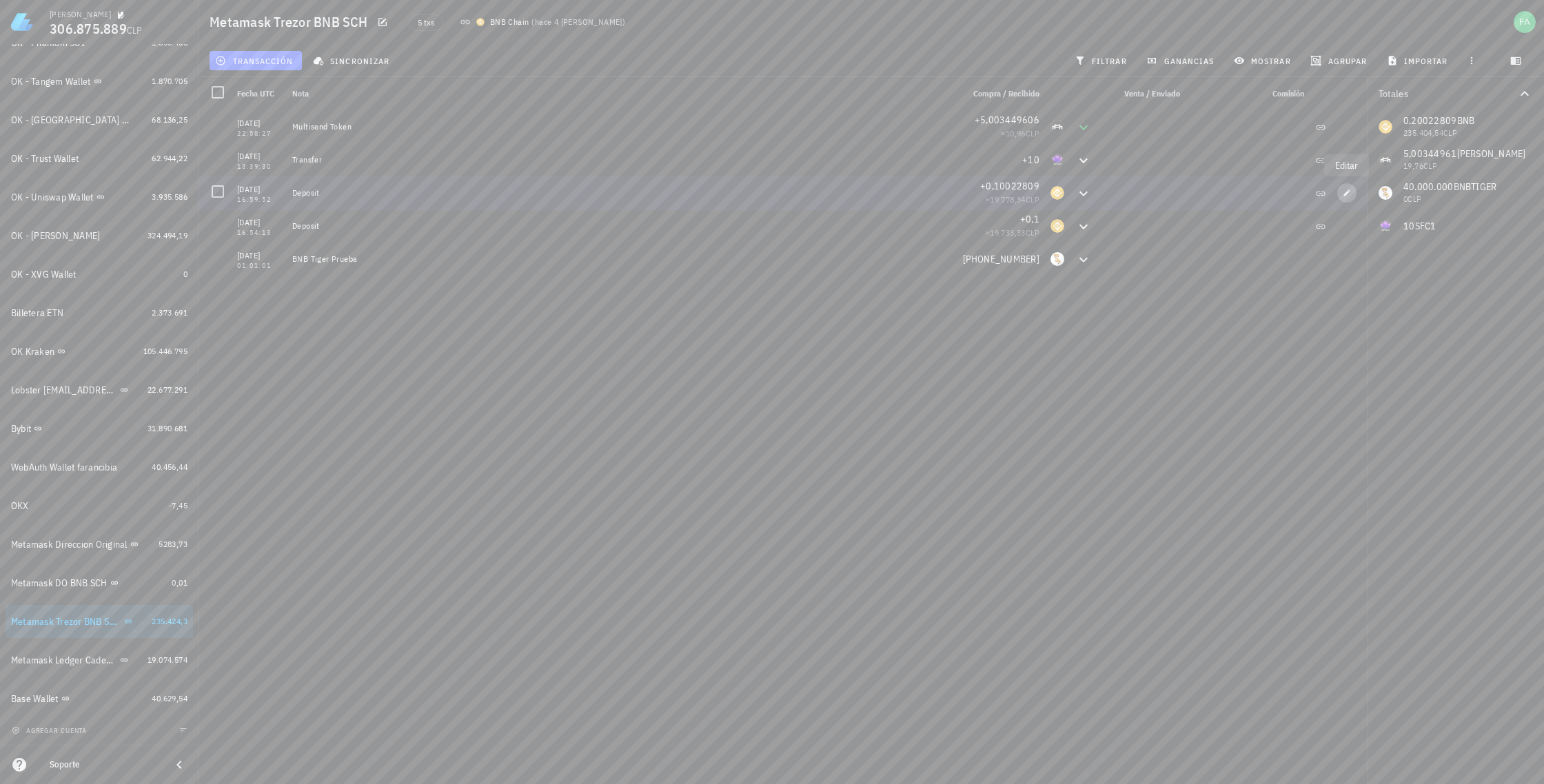
click at [1347, 191] on icon "button" at bounding box center [1346, 193] width 8 height 8
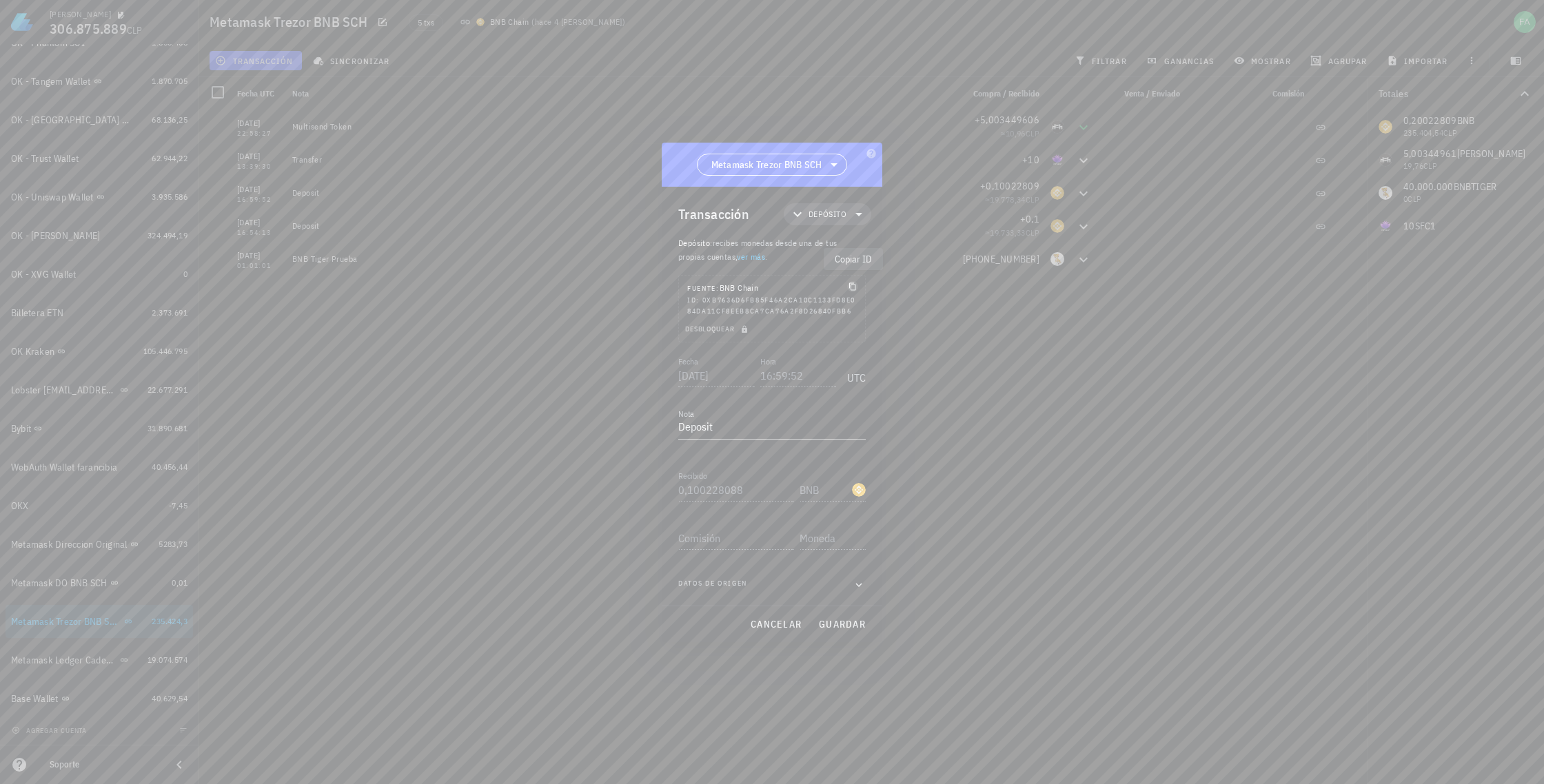
click at [852, 282] on icon "button" at bounding box center [852, 286] width 8 height 8
click at [120, 618] on div at bounding box center [772, 392] width 1544 height 784
click at [119, 623] on div at bounding box center [772, 392] width 1544 height 784
drag, startPoint x: 783, startPoint y: 627, endPoint x: 668, endPoint y: 633, distance: 115.2
click at [781, 628] on span "cancelar" at bounding box center [776, 624] width 52 height 13
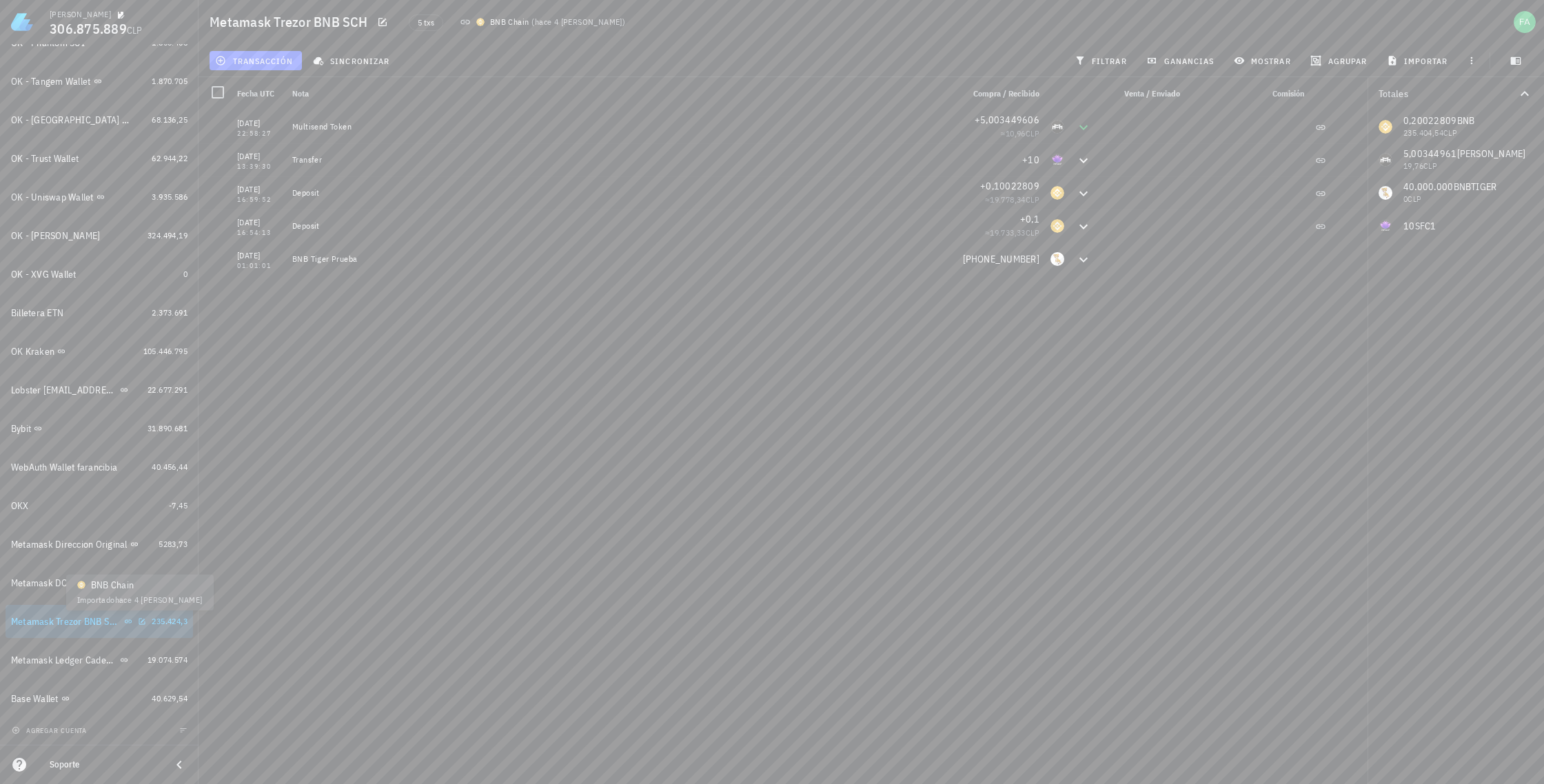
click at [124, 619] on icon at bounding box center [127, 621] width 8 height 8
click at [95, 617] on div "Metamask Trezor BNB SCH" at bounding box center [66, 622] width 110 height 12
click at [138, 620] on icon "button" at bounding box center [142, 621] width 8 height 8
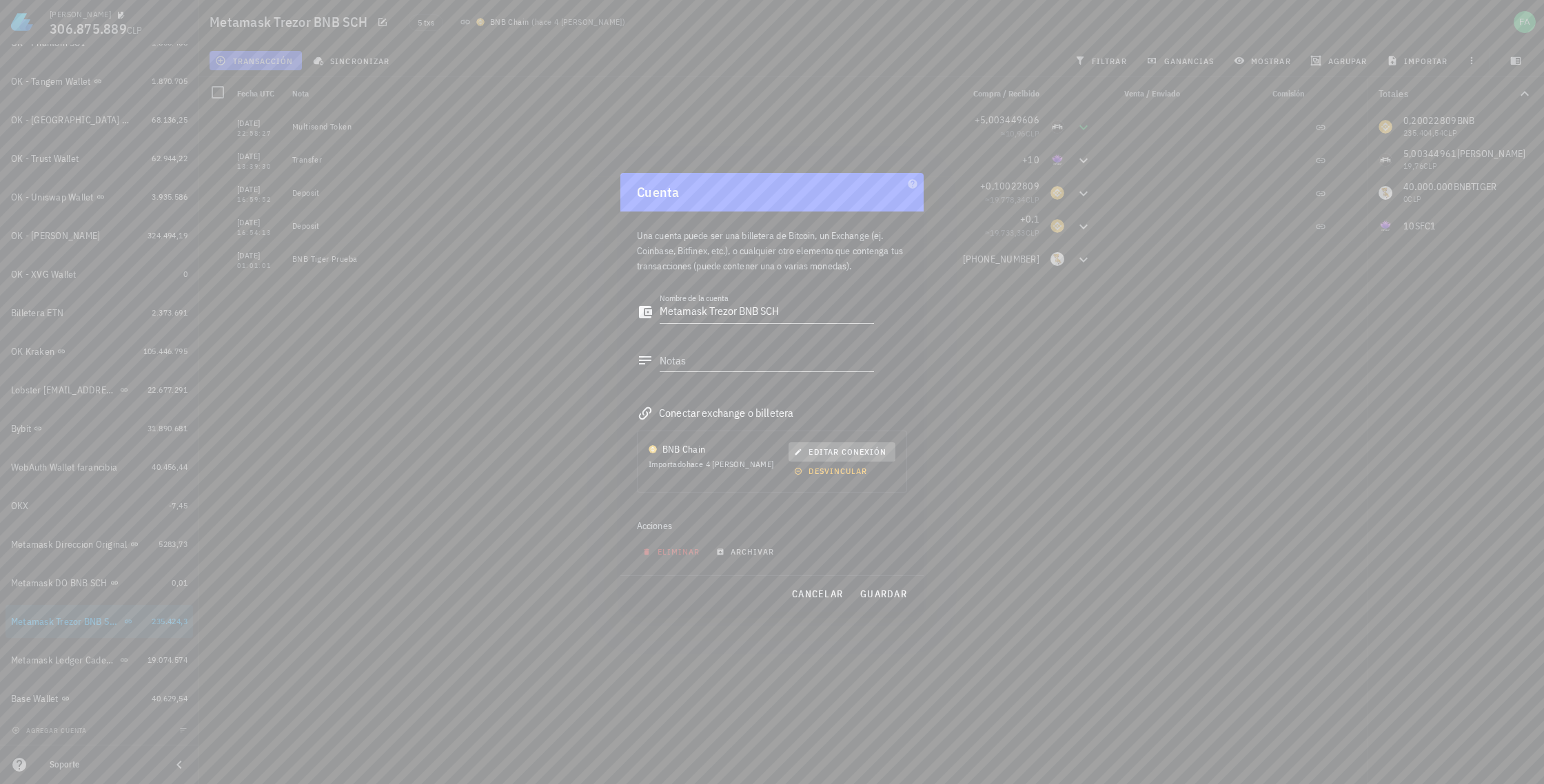
click at [826, 451] on span "editar conexión" at bounding box center [841, 452] width 90 height 10
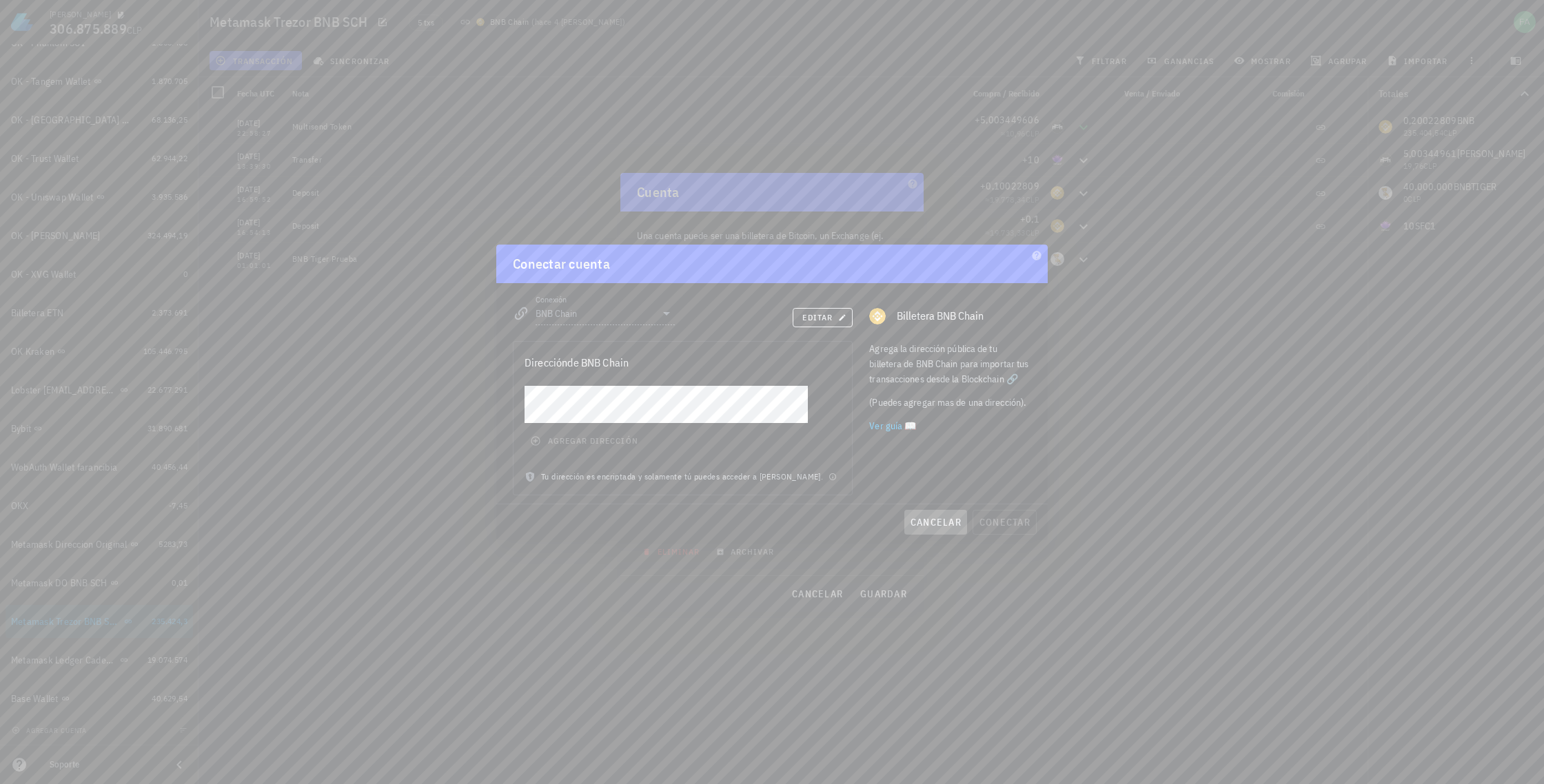
click at [924, 522] on span "cancelar" at bounding box center [935, 522] width 52 height 13
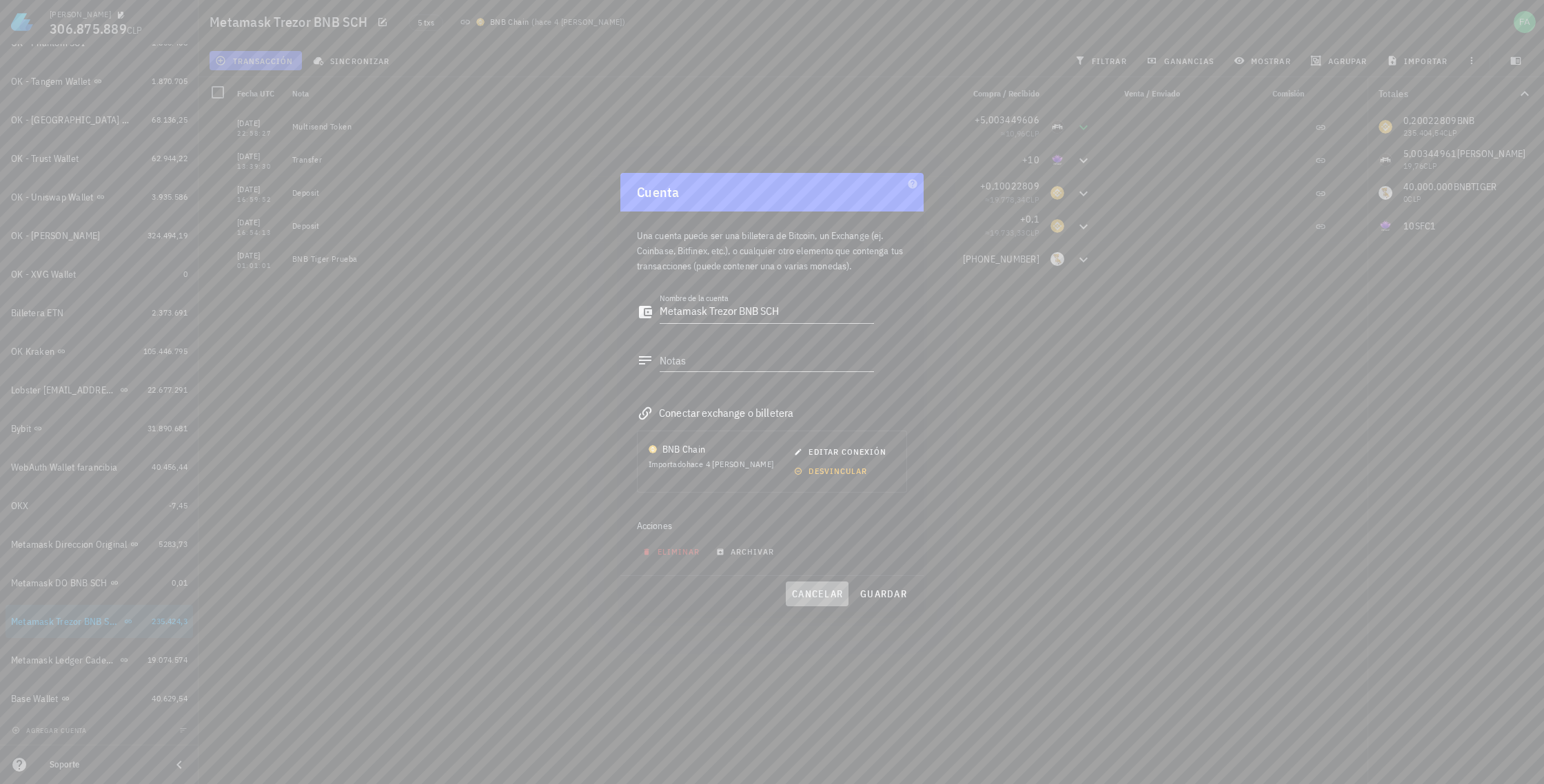
click at [826, 595] on span "cancelar" at bounding box center [817, 594] width 52 height 13
